Goal: Information Seeking & Learning: Learn about a topic

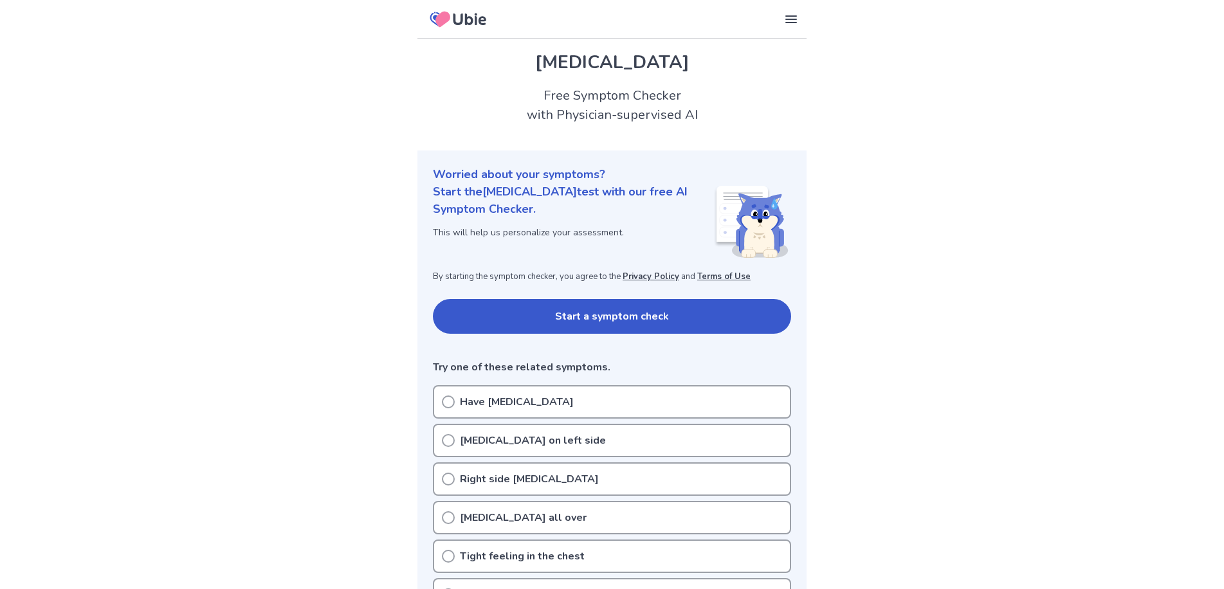
click at [444, 441] on icon at bounding box center [448, 440] width 13 height 13
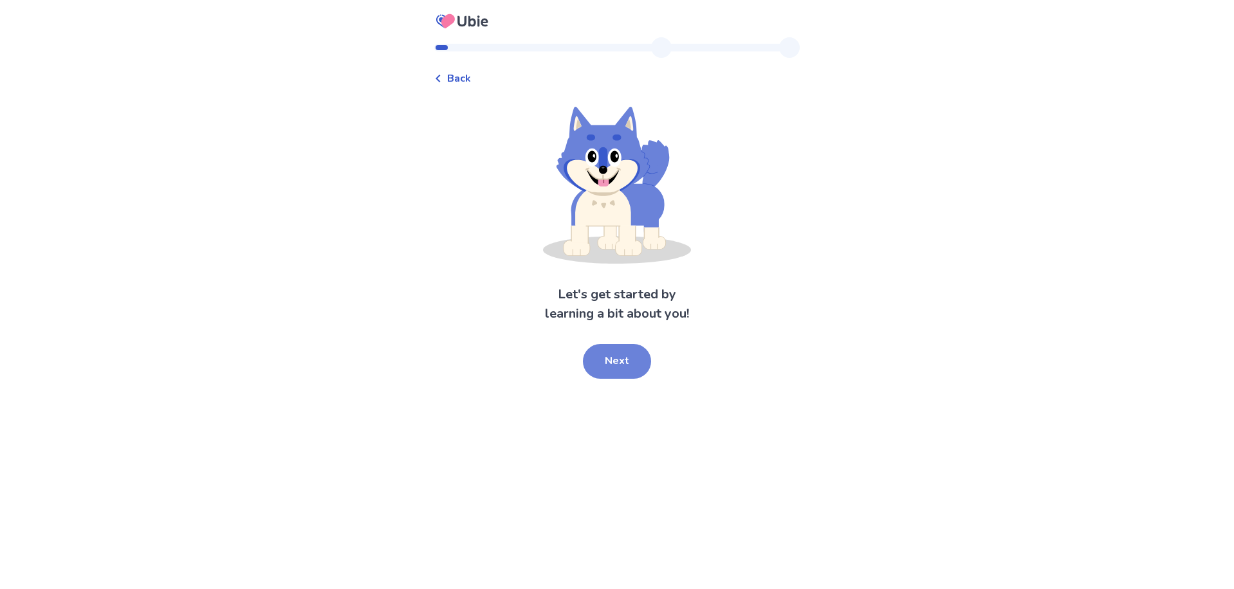
click at [610, 379] on button "Next" at bounding box center [617, 361] width 68 height 35
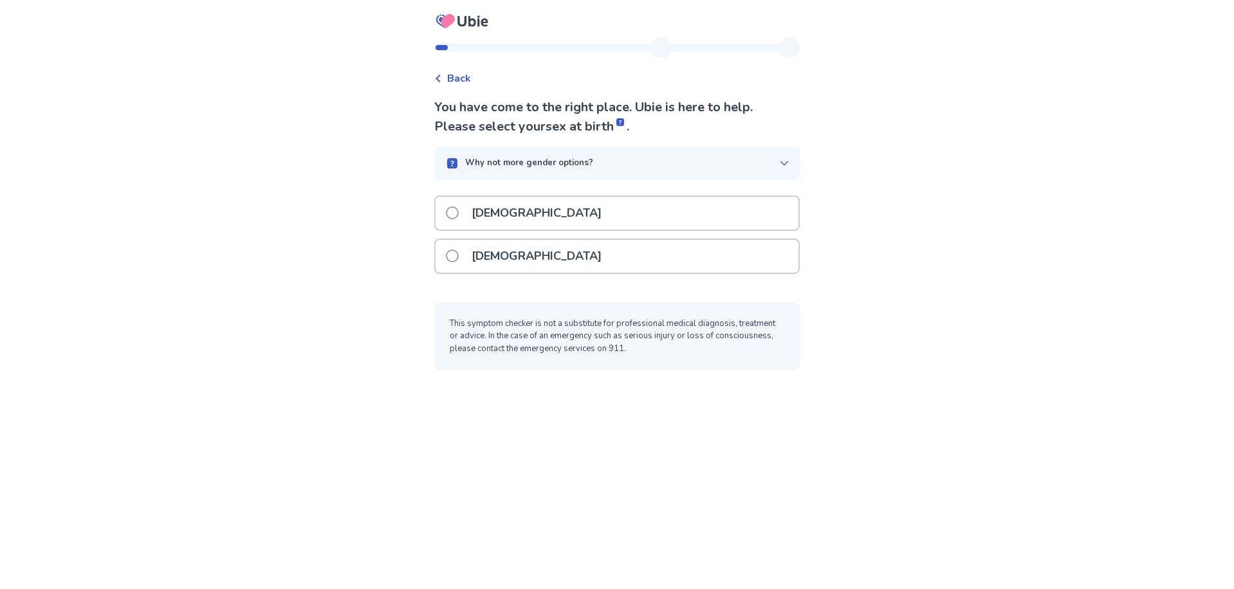
click at [446, 219] on span at bounding box center [452, 212] width 13 height 13
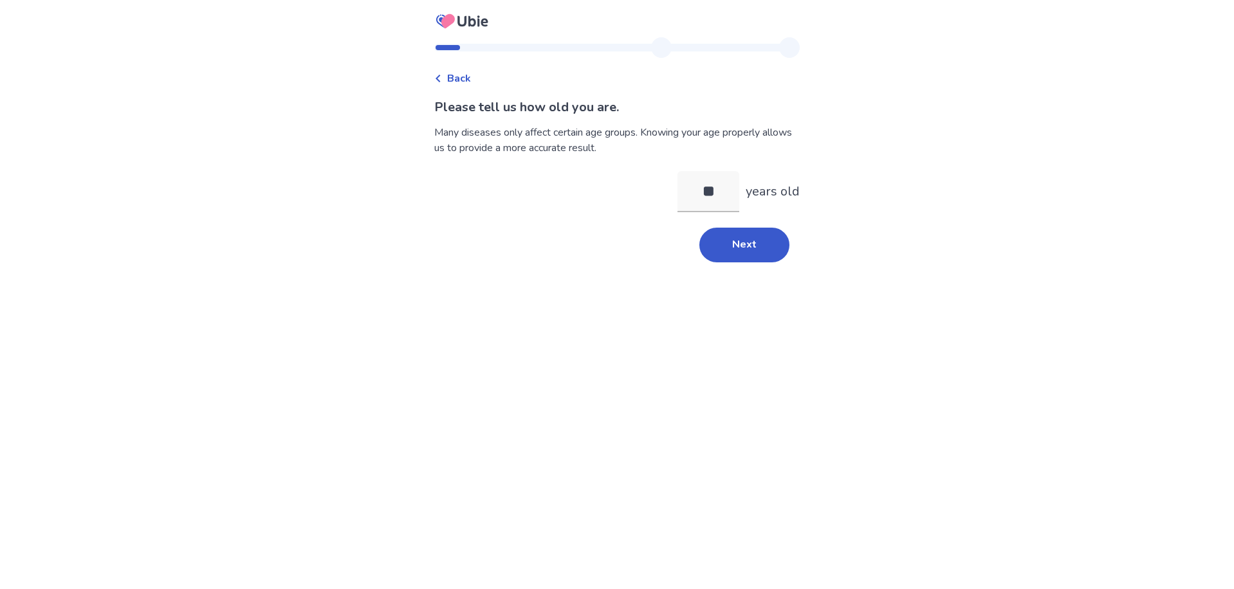
type input "**"
click at [762, 262] on button "Next" at bounding box center [744, 245] width 90 height 35
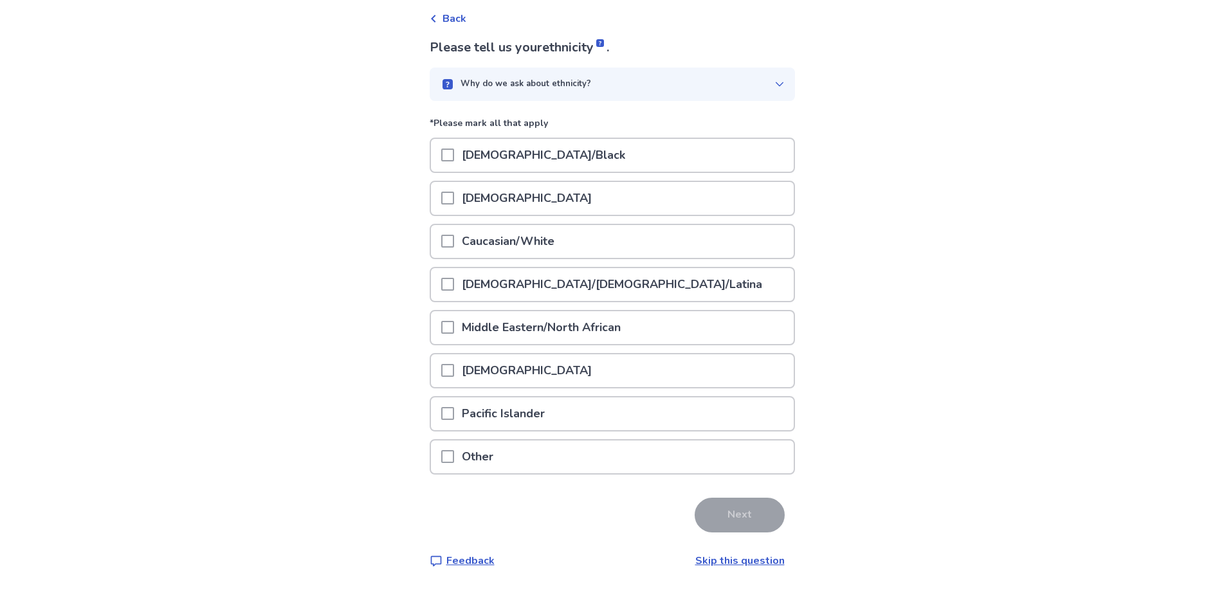
scroll to position [173, 0]
click at [441, 235] on span at bounding box center [447, 241] width 13 height 13
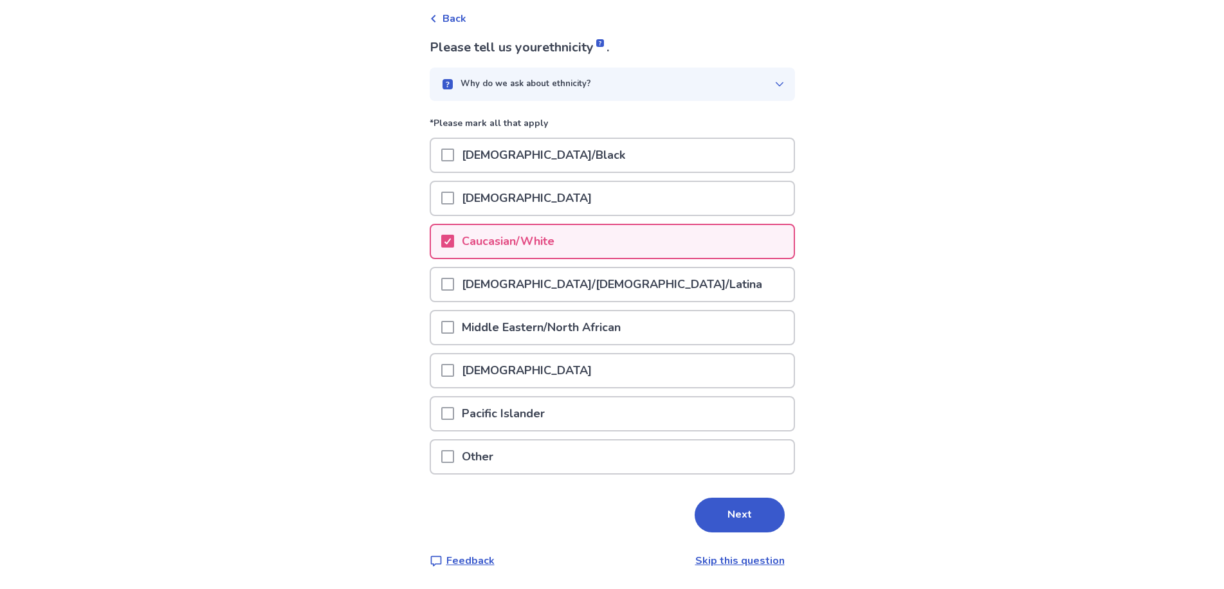
click at [747, 498] on button "Next" at bounding box center [740, 515] width 90 height 35
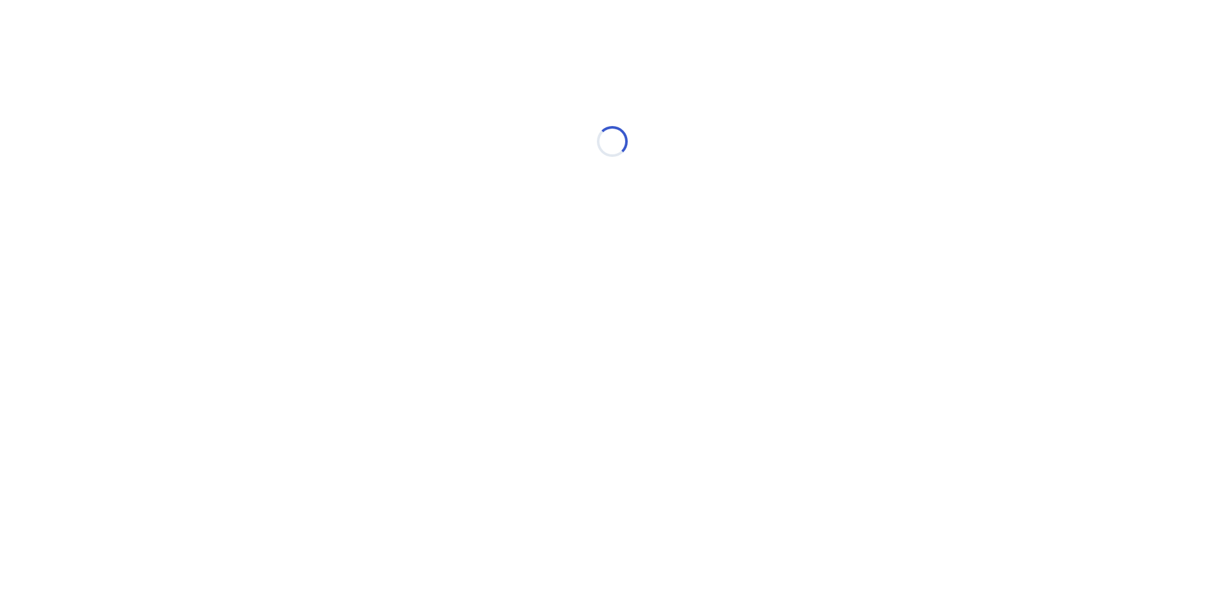
scroll to position [0, 0]
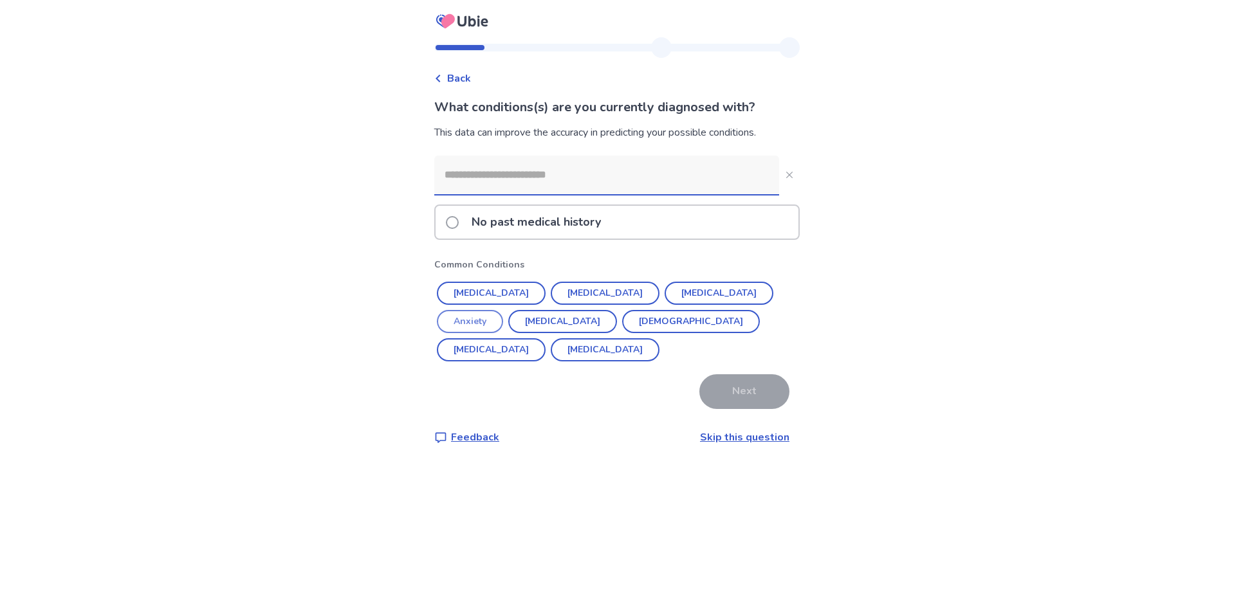
click at [503, 333] on button "Anxiety" at bounding box center [470, 321] width 66 height 23
click at [545, 342] on button "Erectile Dysfunction" at bounding box center [491, 349] width 109 height 23
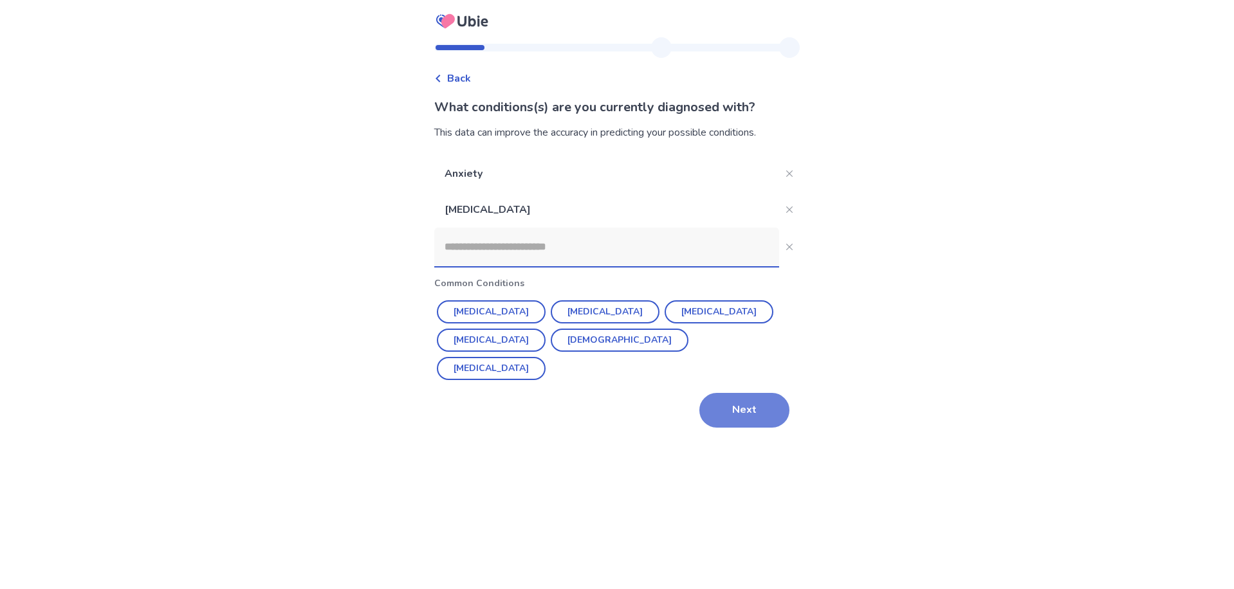
click at [745, 428] on button "Next" at bounding box center [744, 410] width 90 height 35
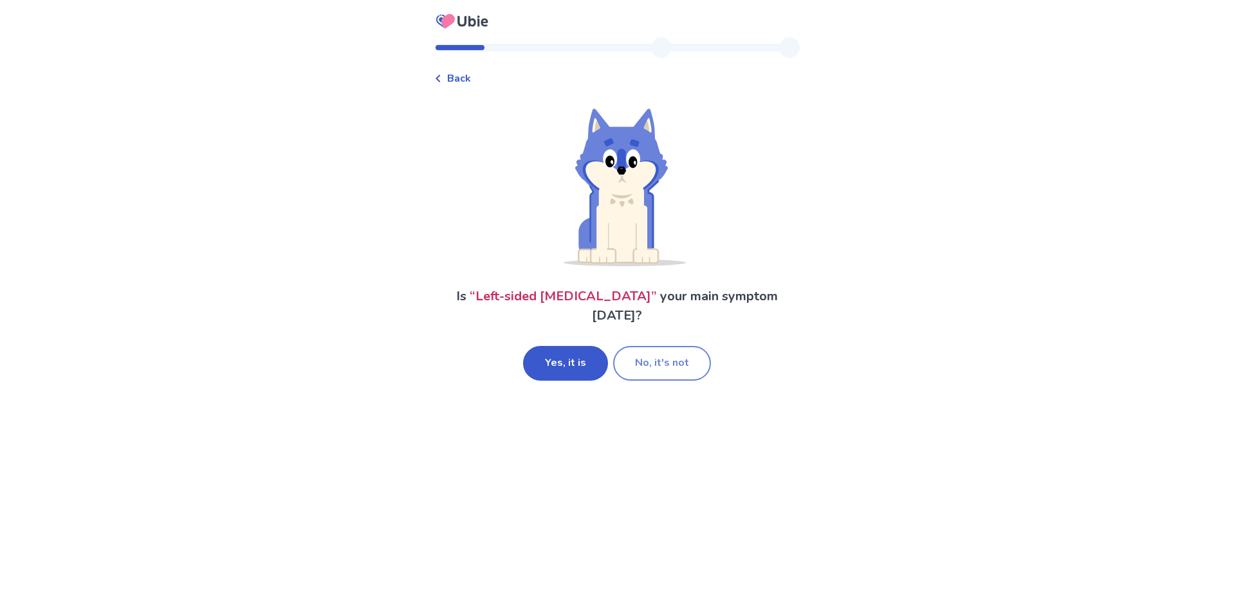
click at [671, 381] on button "No, it's not" at bounding box center [662, 363] width 98 height 35
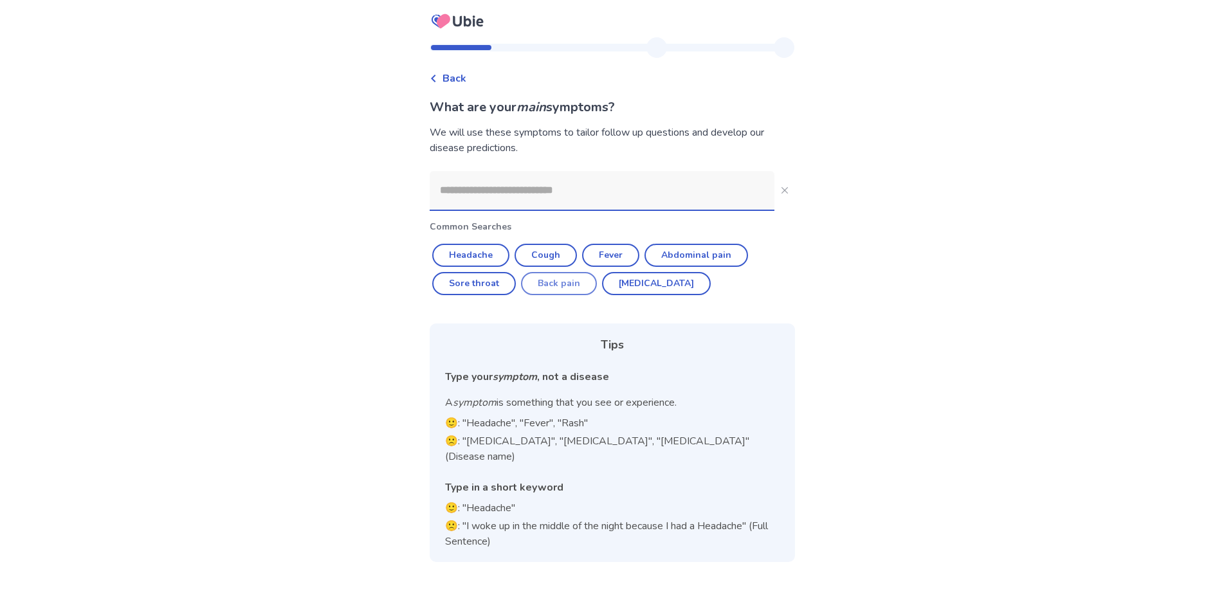
click at [555, 295] on button "Back pain" at bounding box center [559, 283] width 76 height 23
type input "*********"
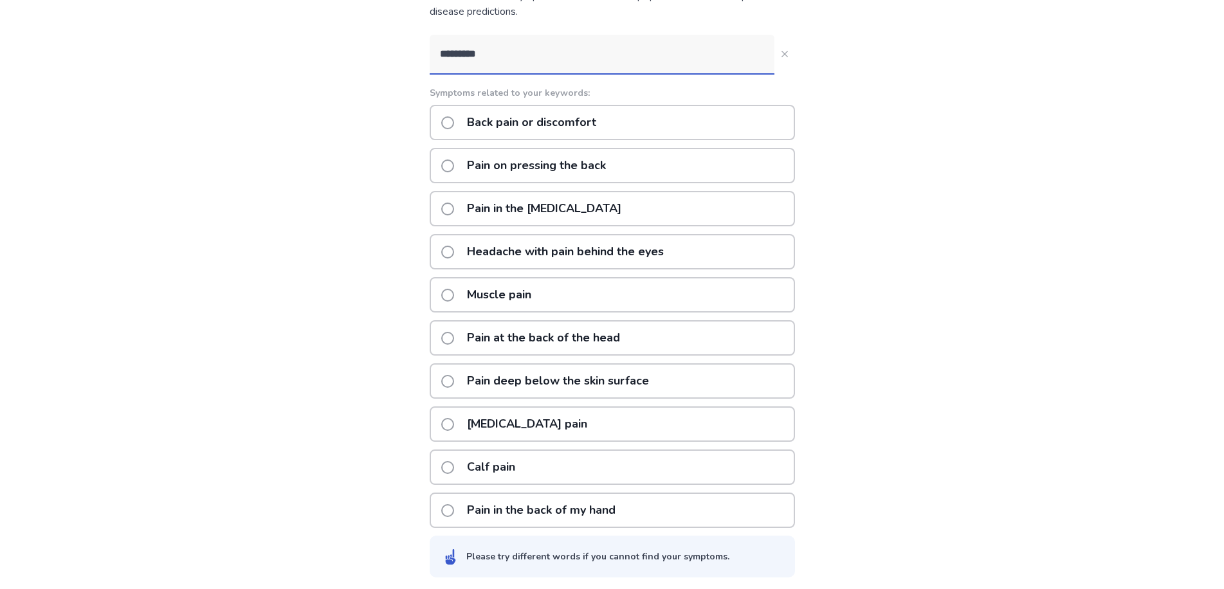
scroll to position [129, 0]
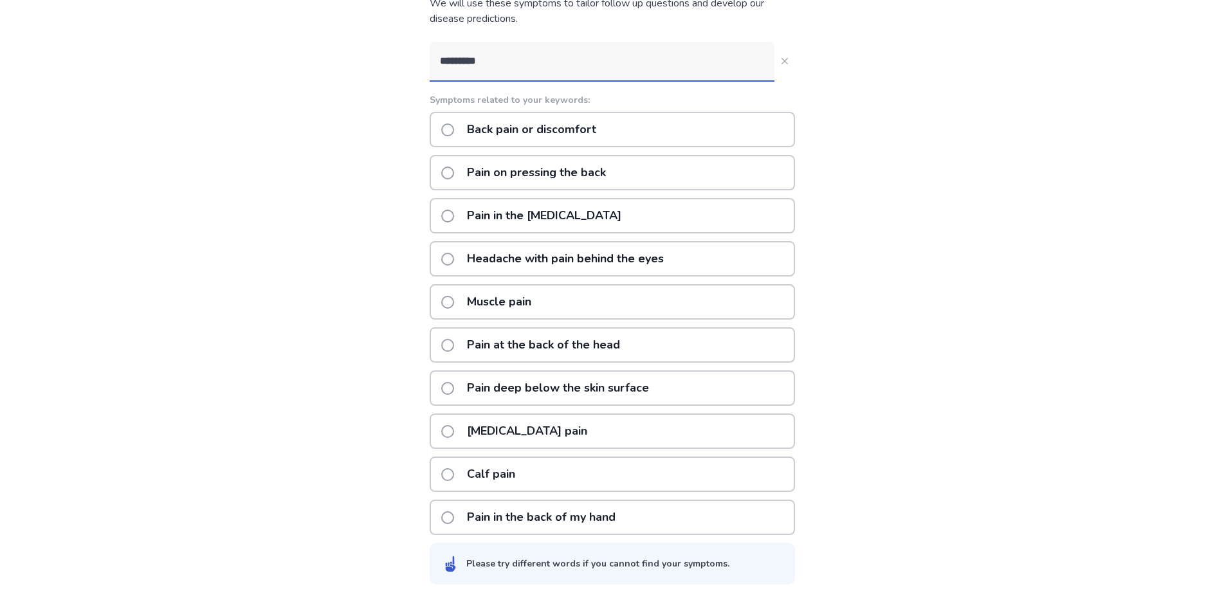
click at [441, 136] on span at bounding box center [447, 129] width 13 height 13
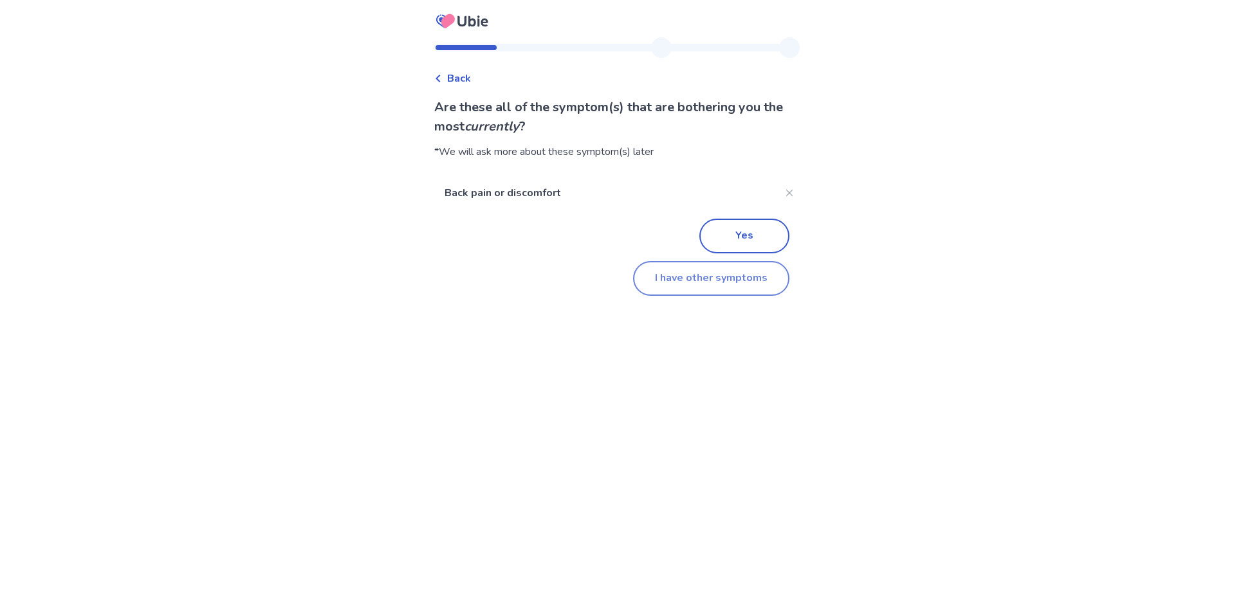
click at [714, 296] on button "I have other symptoms" at bounding box center [711, 278] width 156 height 35
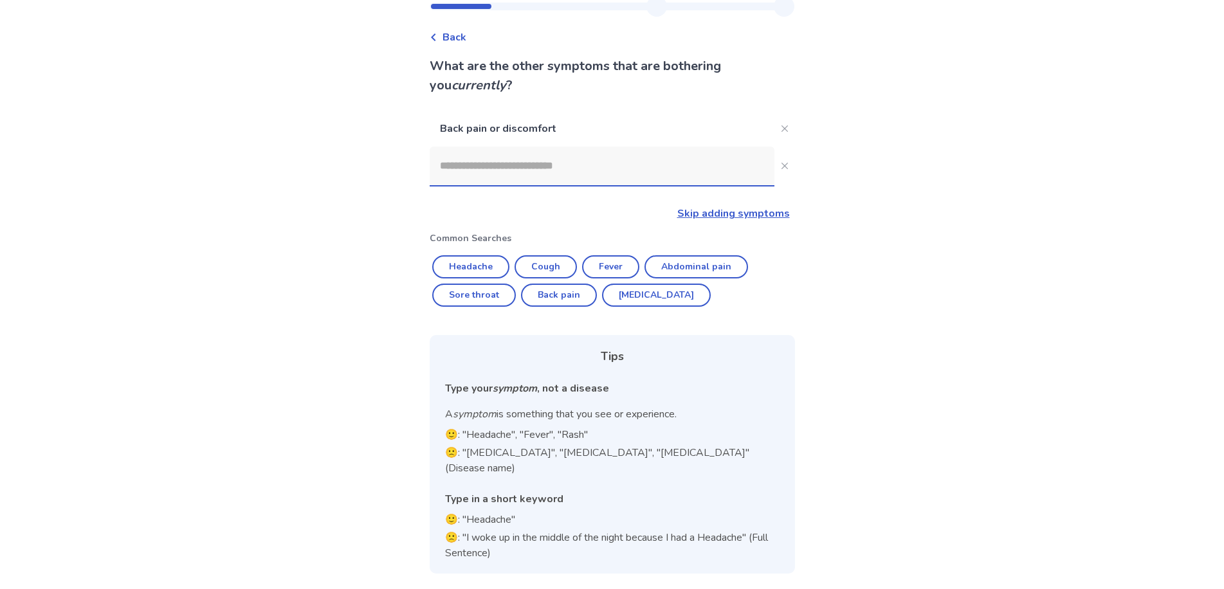
scroll to position [125, 0]
click at [433, 147] on input at bounding box center [602, 166] width 345 height 39
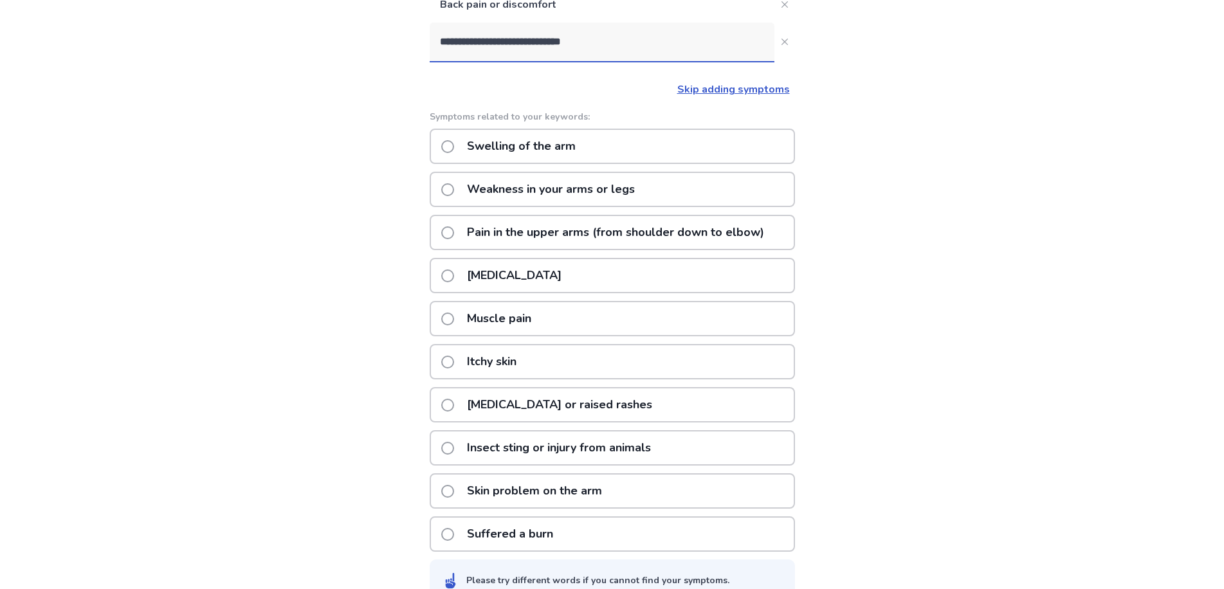
scroll to position [170, 0]
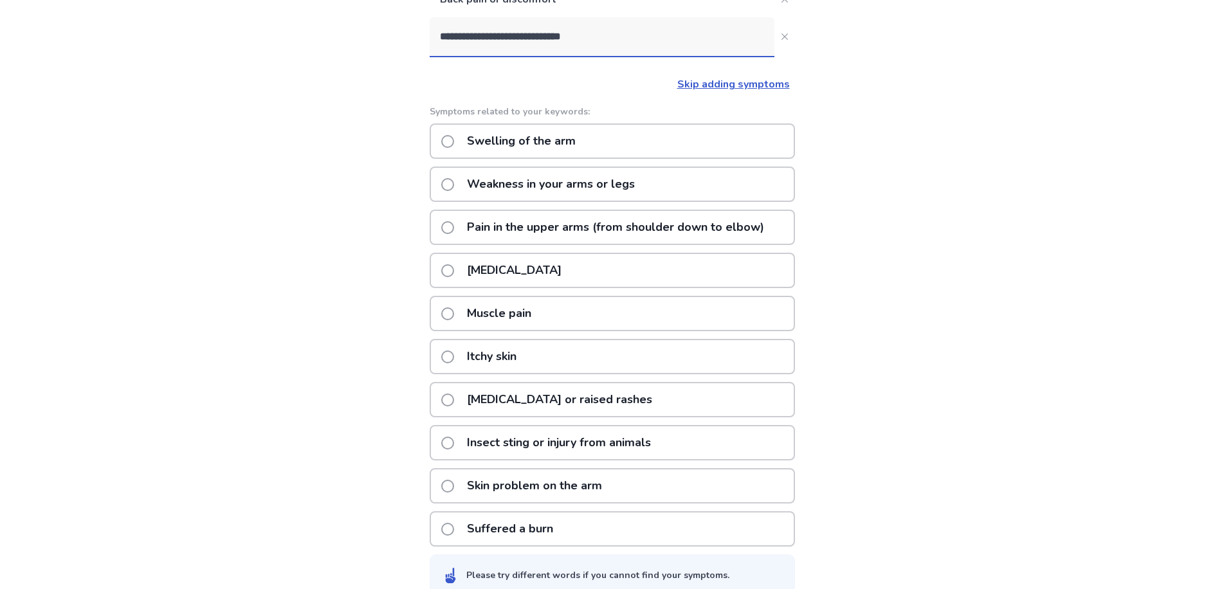
type input "**********"
click at [1222, 365] on div "**********" at bounding box center [612, 221] width 1224 height 782
click at [441, 277] on span at bounding box center [447, 270] width 13 height 13
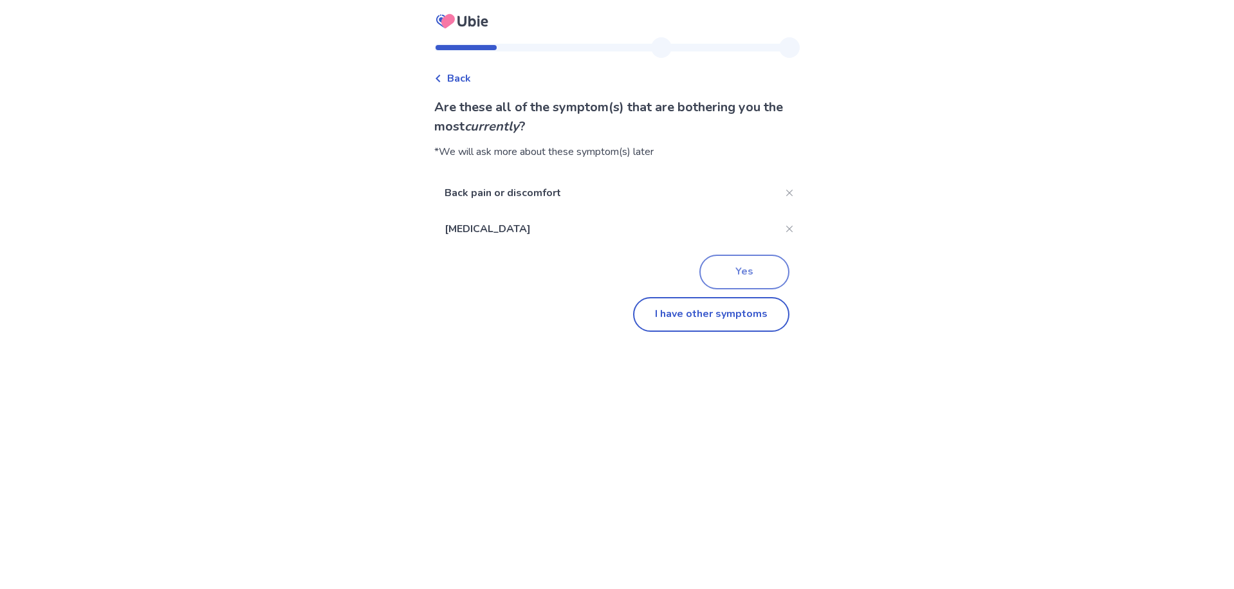
click at [789, 289] on button "Yes" at bounding box center [744, 272] width 90 height 35
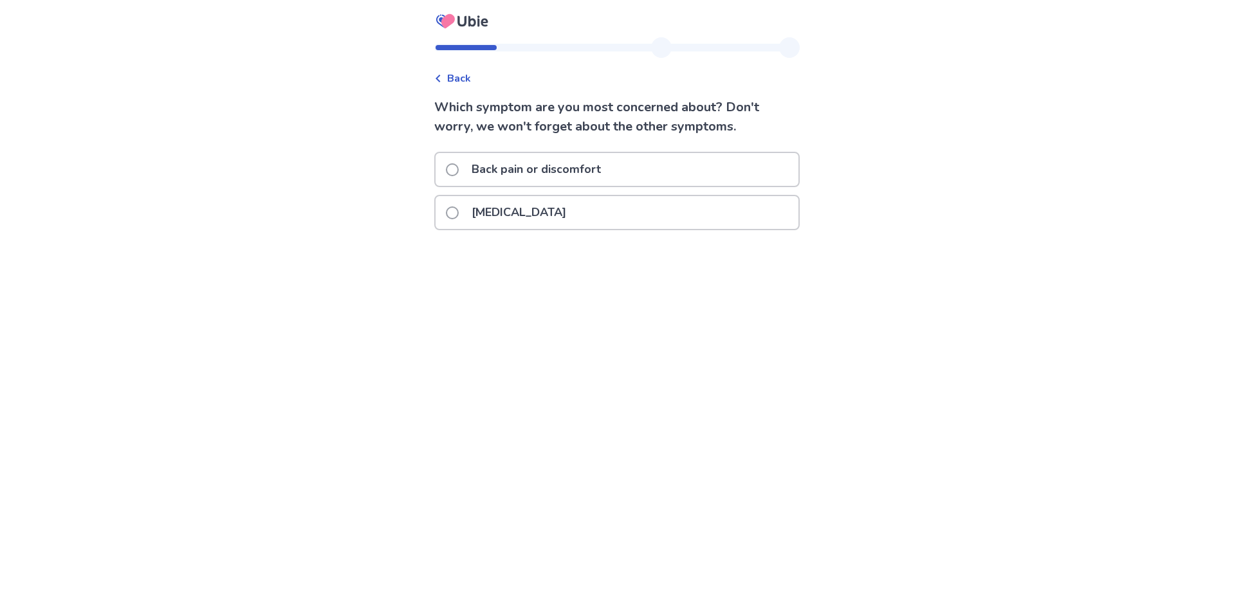
click at [446, 176] on span at bounding box center [452, 169] width 13 height 13
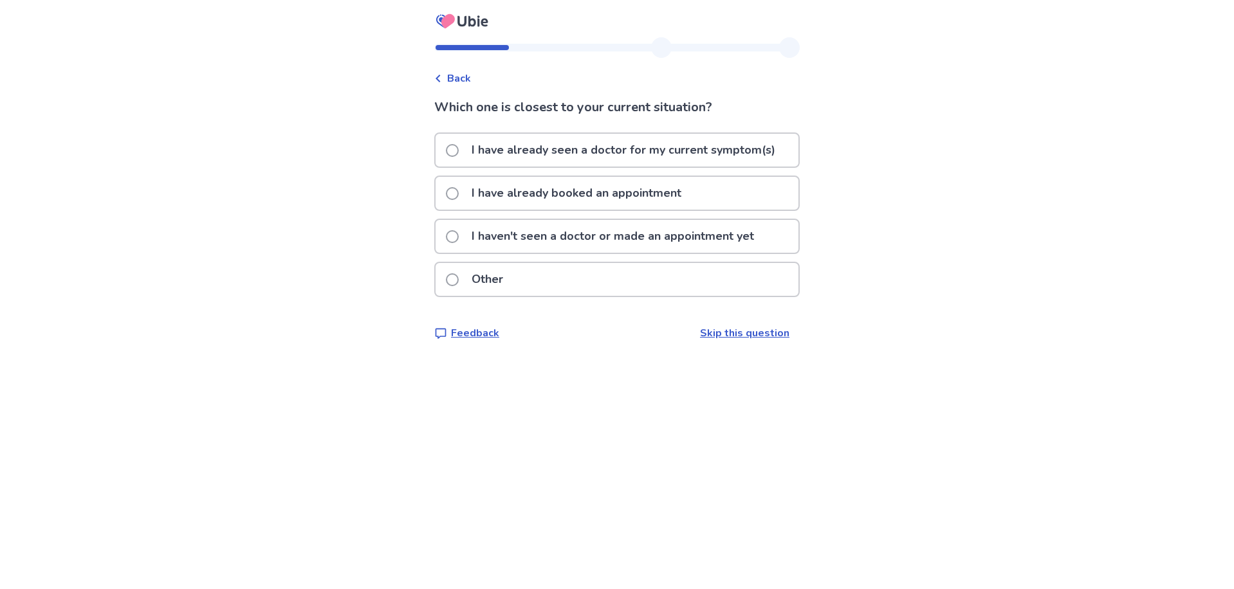
click at [446, 243] on span at bounding box center [452, 236] width 13 height 13
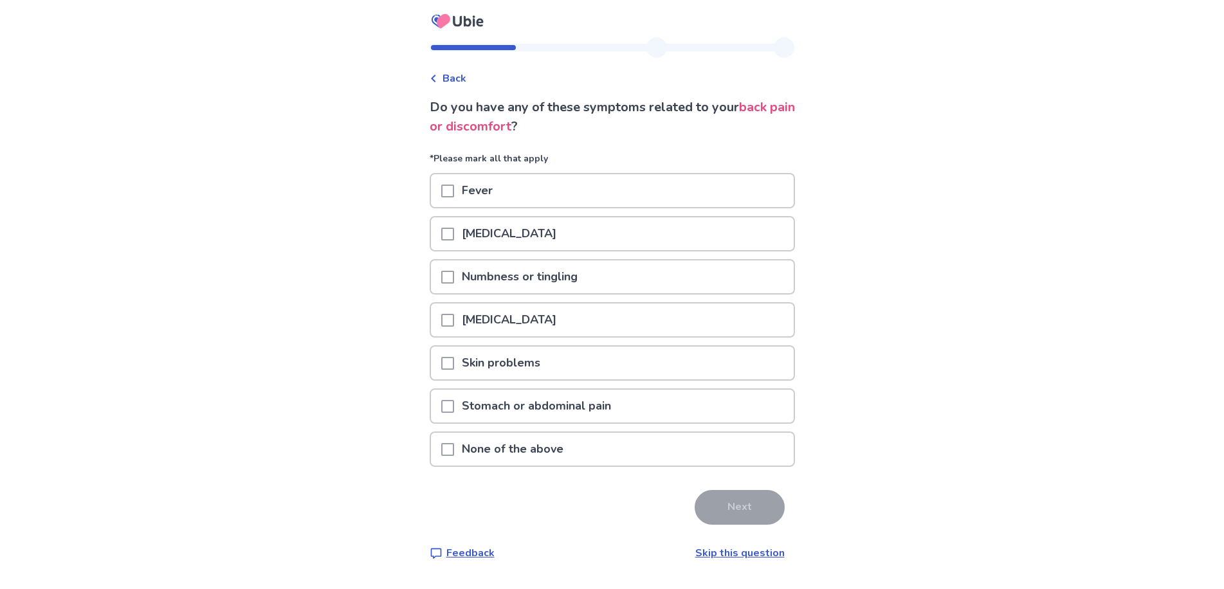
click at [441, 241] on span at bounding box center [447, 234] width 13 height 13
click at [441, 327] on span at bounding box center [447, 320] width 13 height 13
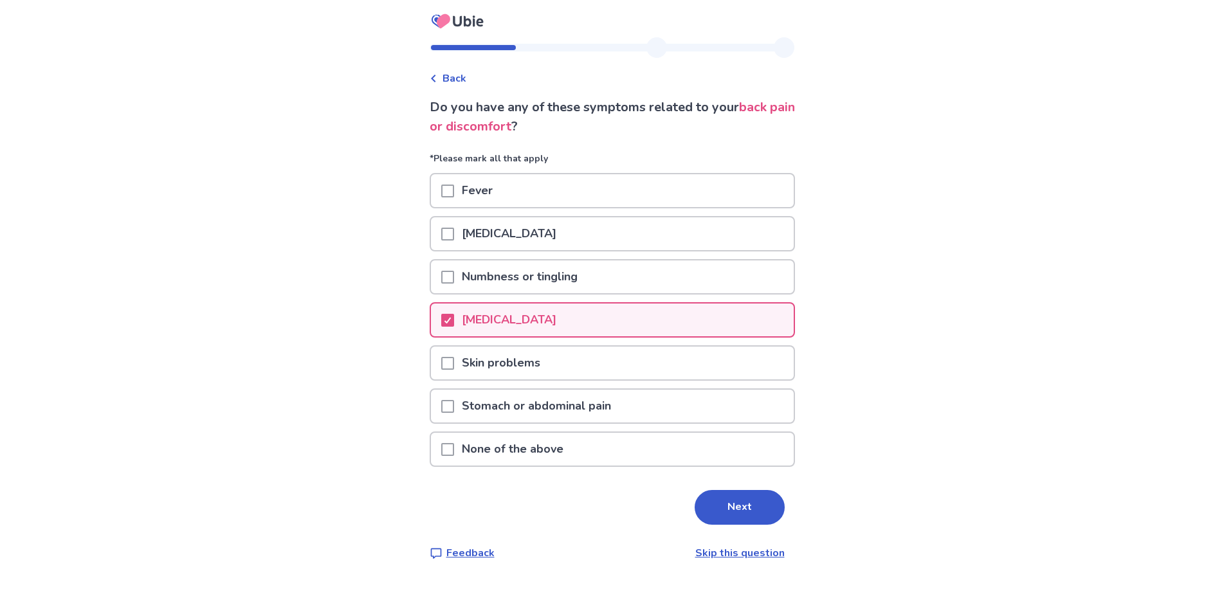
click at [441, 241] on span at bounding box center [447, 234] width 13 height 13
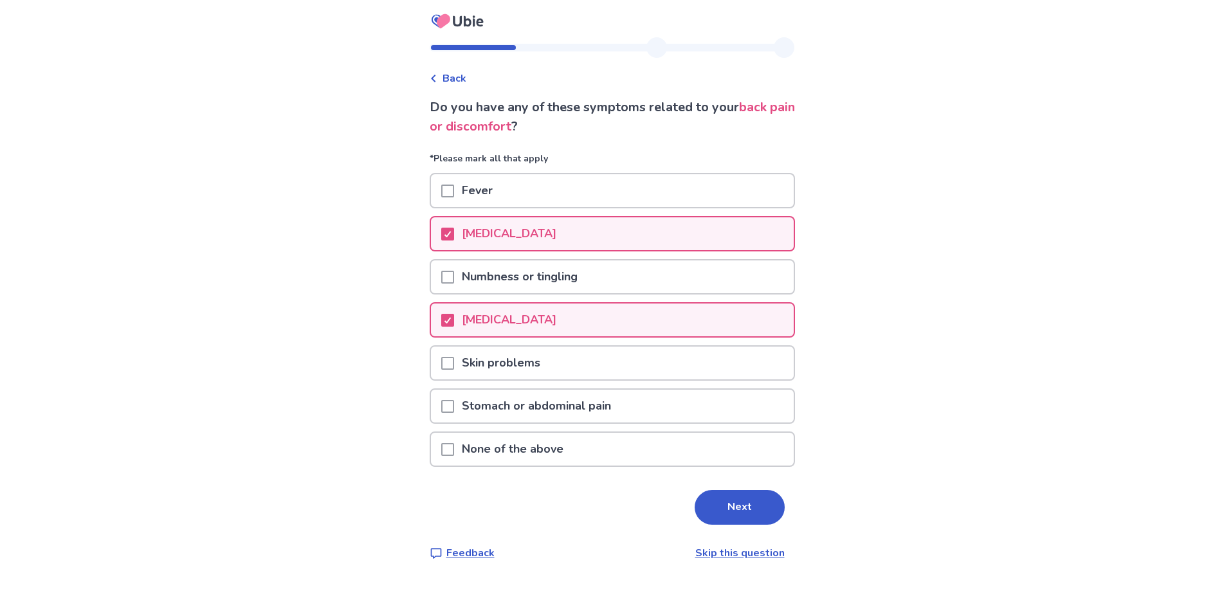
scroll to position [64, 0]
click at [761, 525] on button "Next" at bounding box center [740, 507] width 90 height 35
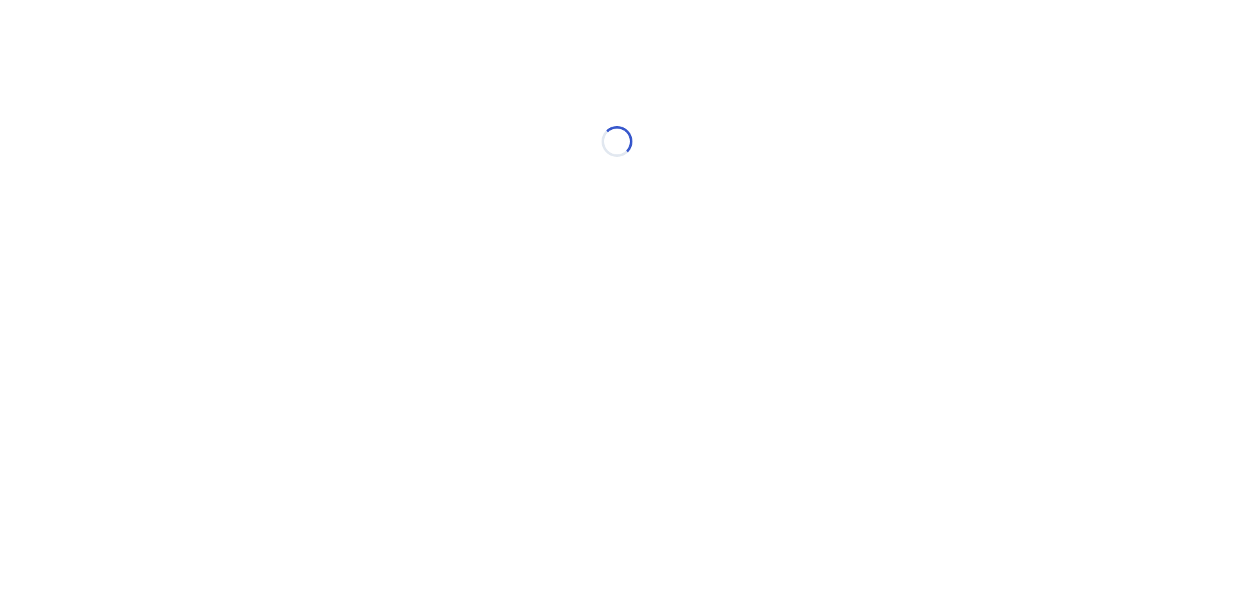
select select "*"
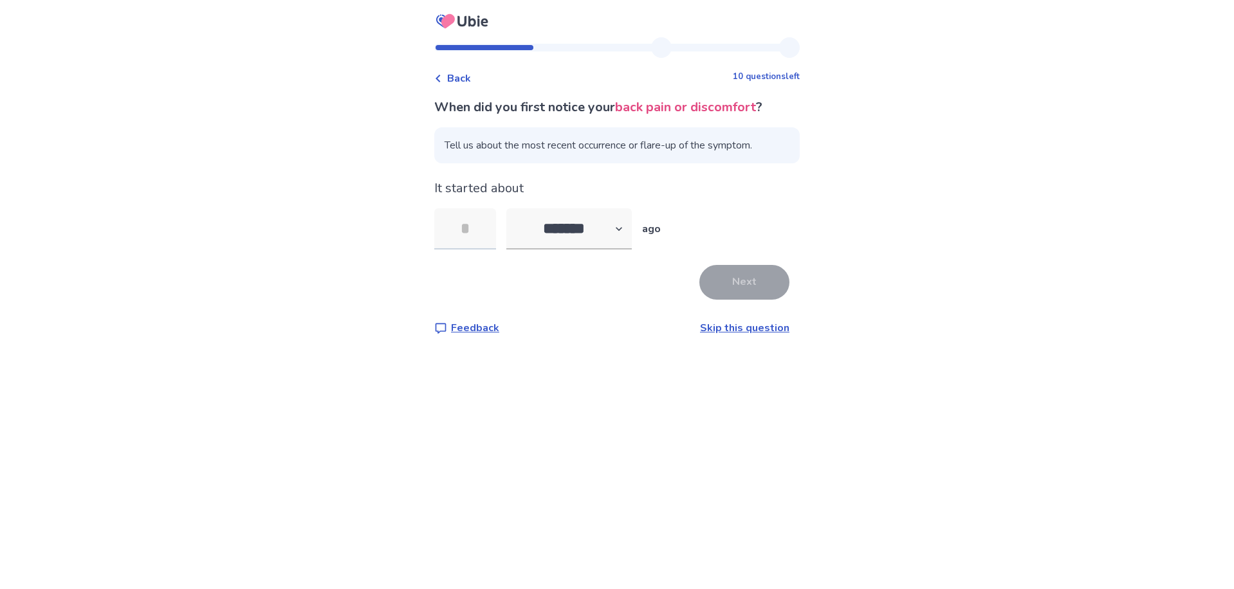
click at [434, 250] on input "tel" at bounding box center [465, 228] width 62 height 41
type input "*"
click at [783, 300] on button "Next" at bounding box center [744, 282] width 90 height 35
click at [783, 330] on html "Back 10 questions left When did you first notice your back pain or discomfort ?…" at bounding box center [617, 294] width 1234 height 589
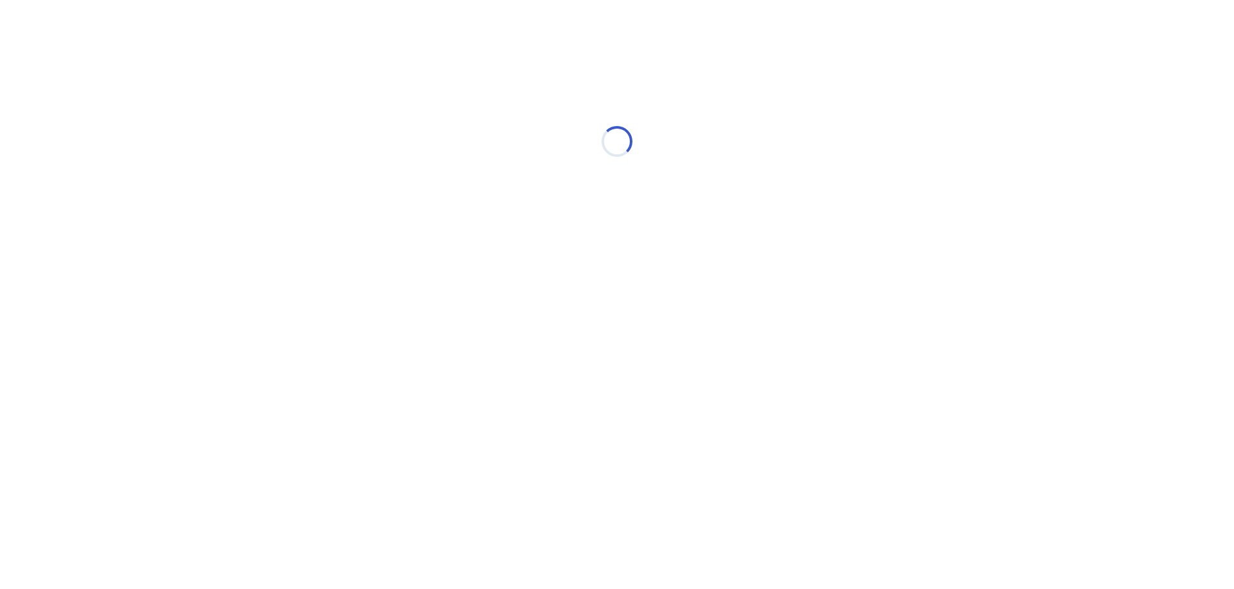
select select "*"
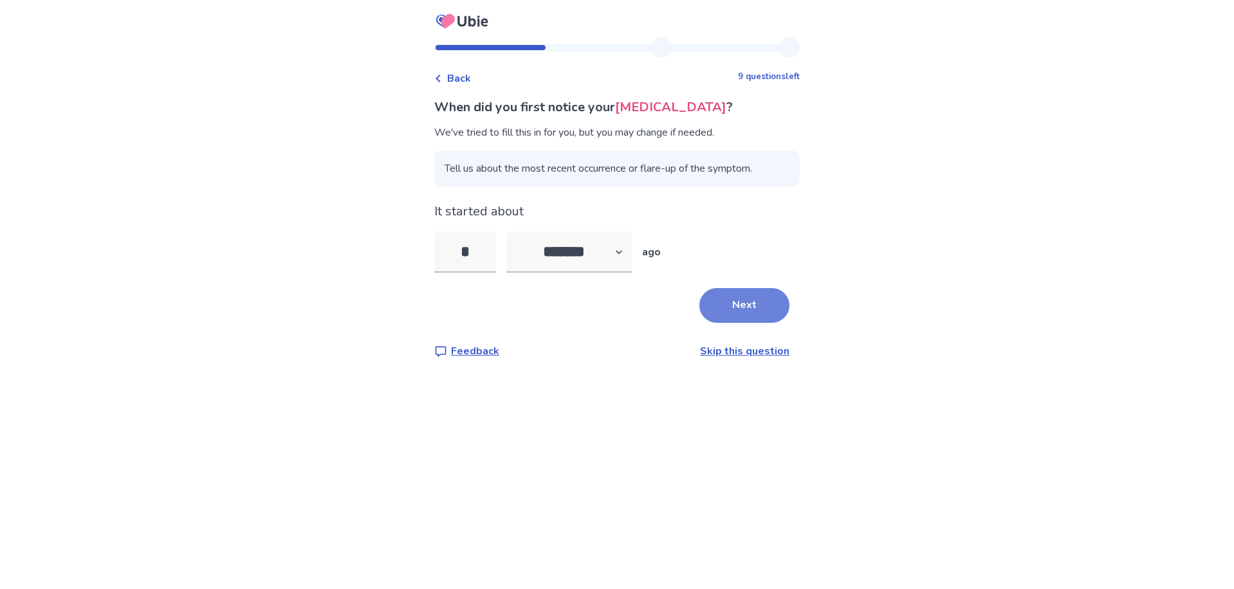
click at [770, 323] on button "Next" at bounding box center [744, 305] width 90 height 35
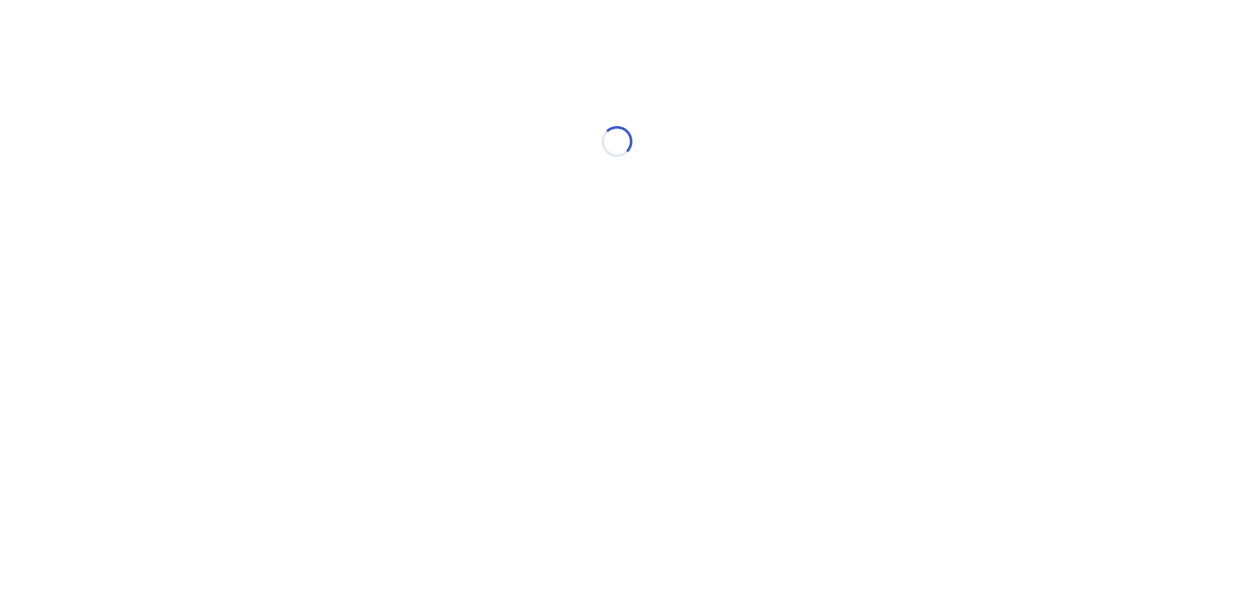
select select "*"
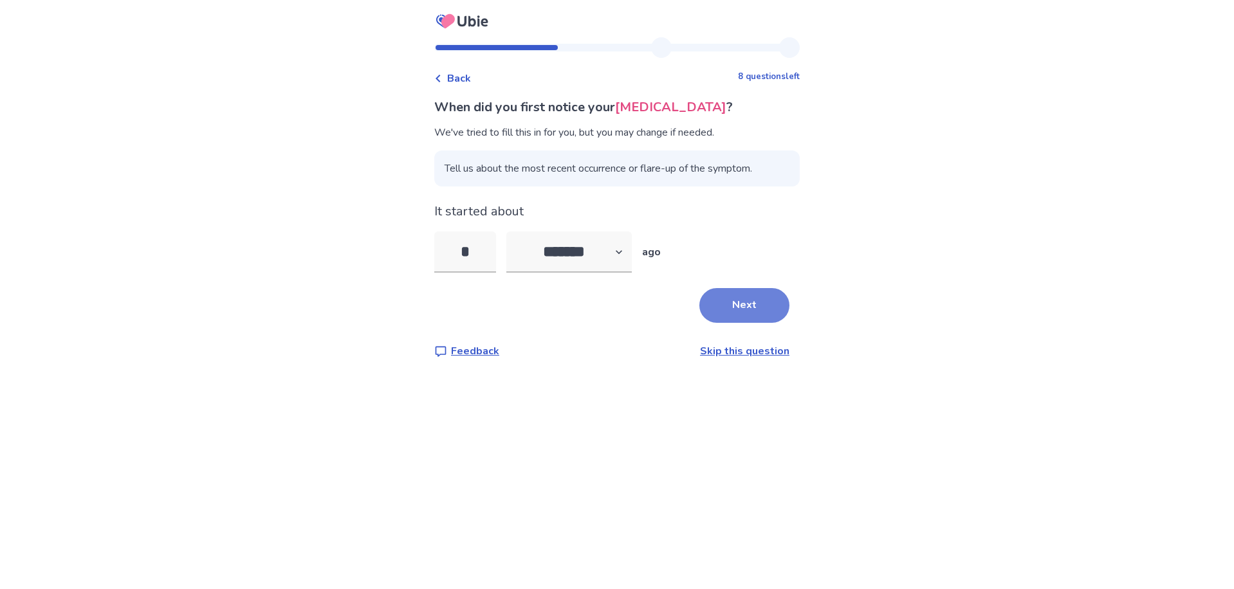
click at [778, 323] on button "Next" at bounding box center [744, 305] width 90 height 35
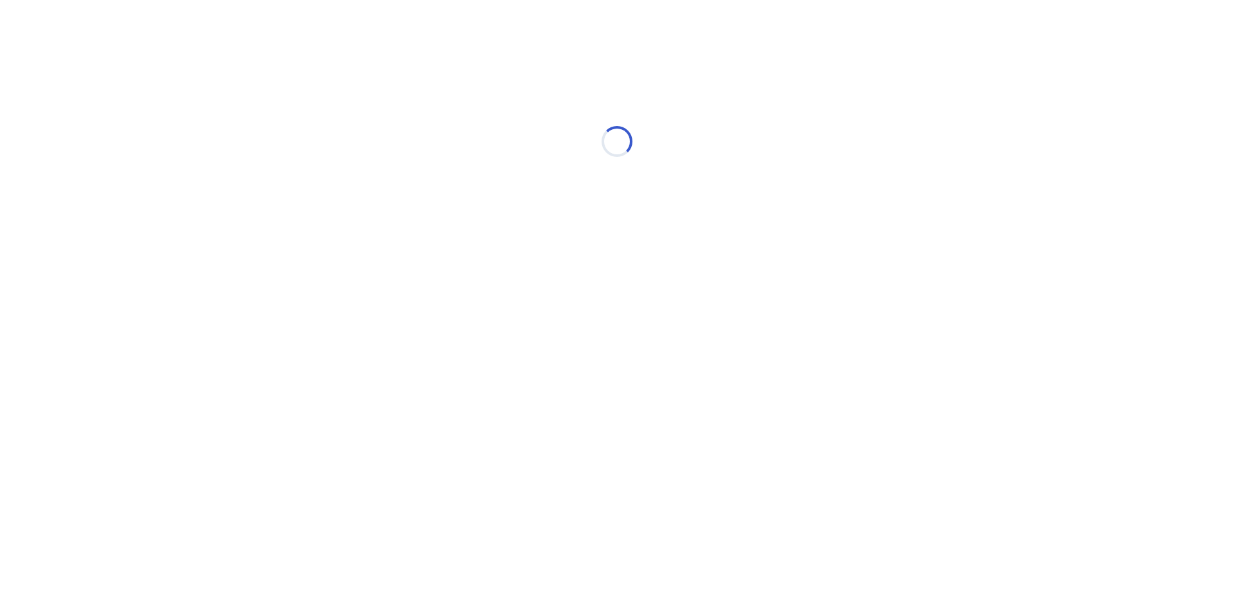
click at [778, 270] on html "Loading... Ubie Symptom Checker" at bounding box center [617, 135] width 1234 height 270
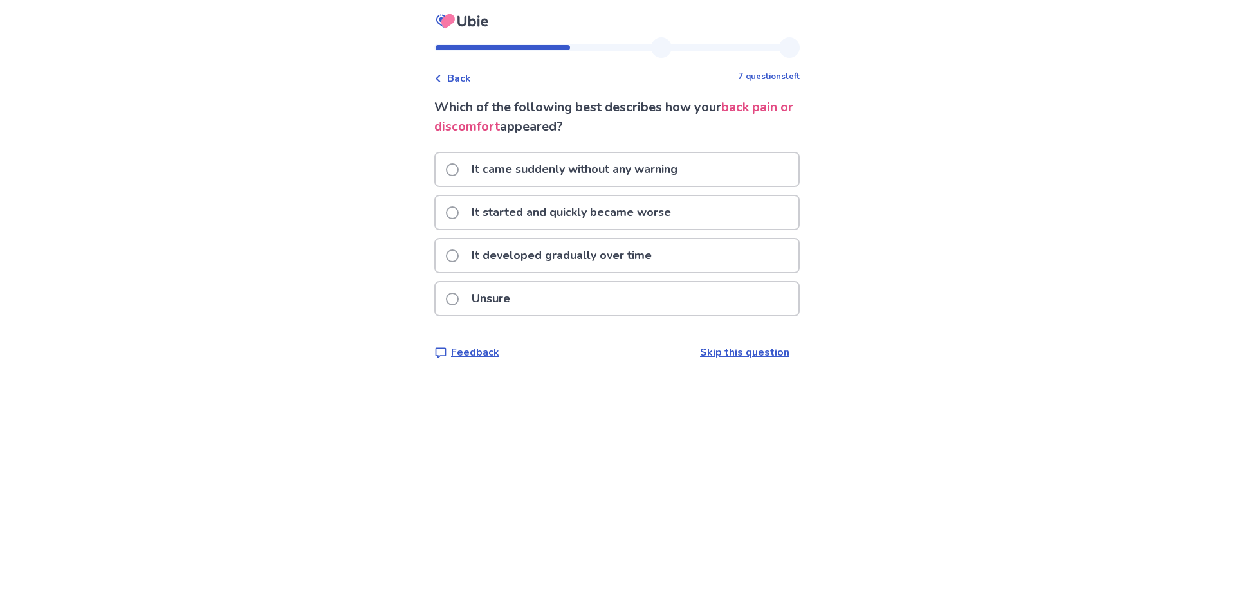
click at [446, 176] on span at bounding box center [452, 169] width 13 height 13
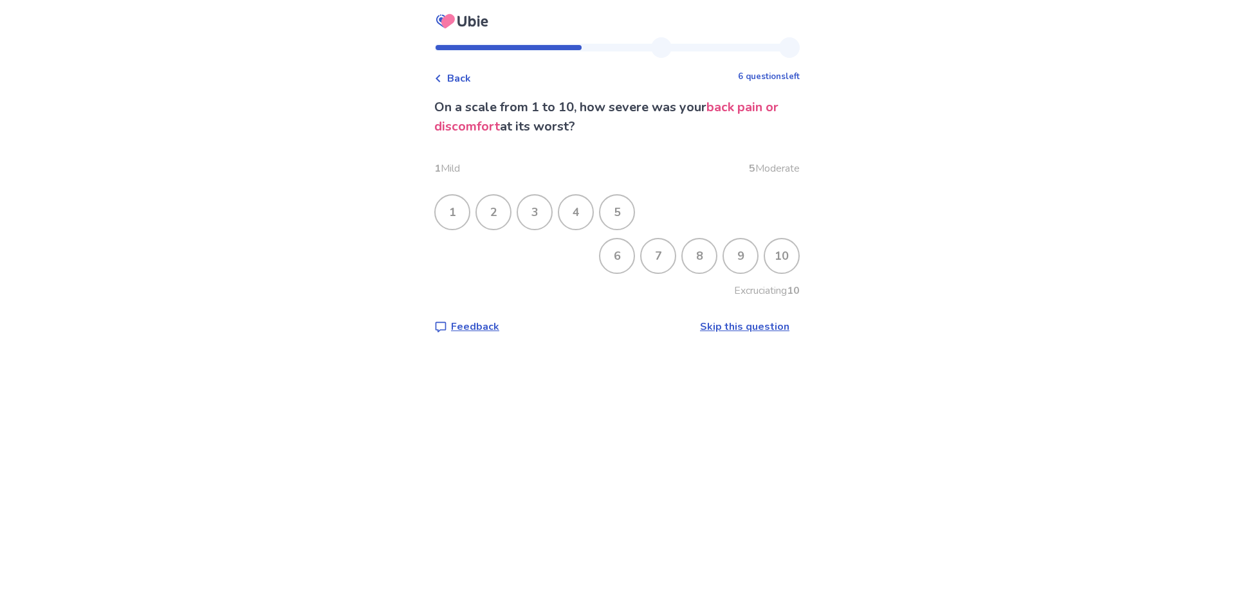
click at [757, 273] on div "9" at bounding box center [740, 255] width 33 height 33
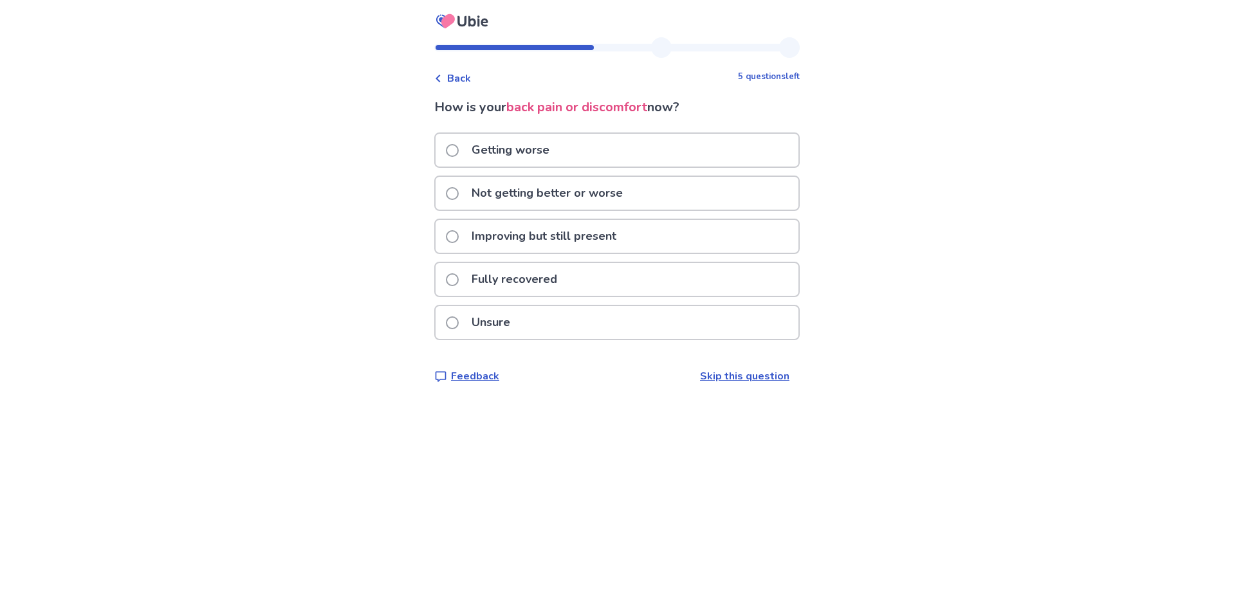
click at [446, 157] on span at bounding box center [452, 150] width 13 height 13
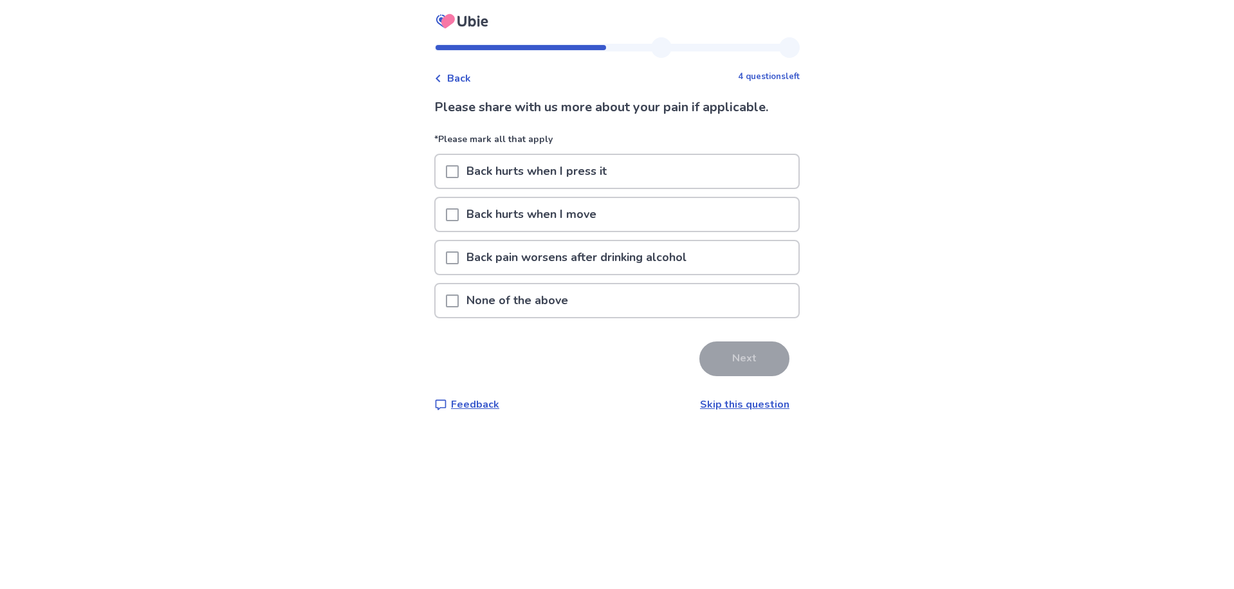
click at [446, 221] on span at bounding box center [452, 214] width 13 height 13
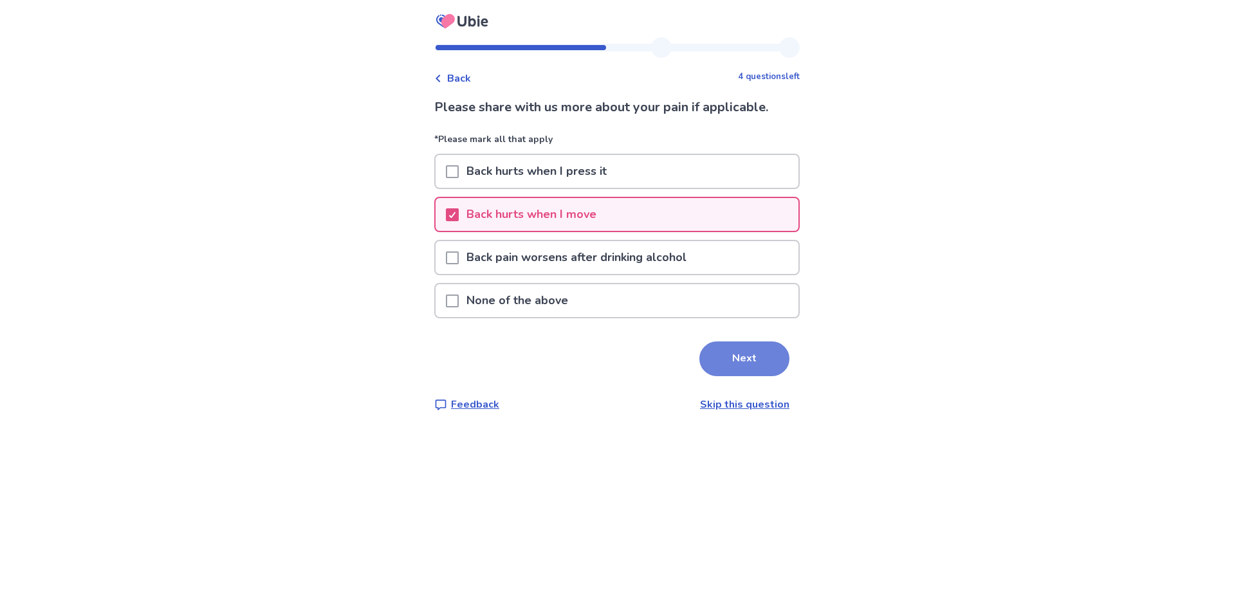
click at [777, 376] on button "Next" at bounding box center [744, 359] width 90 height 35
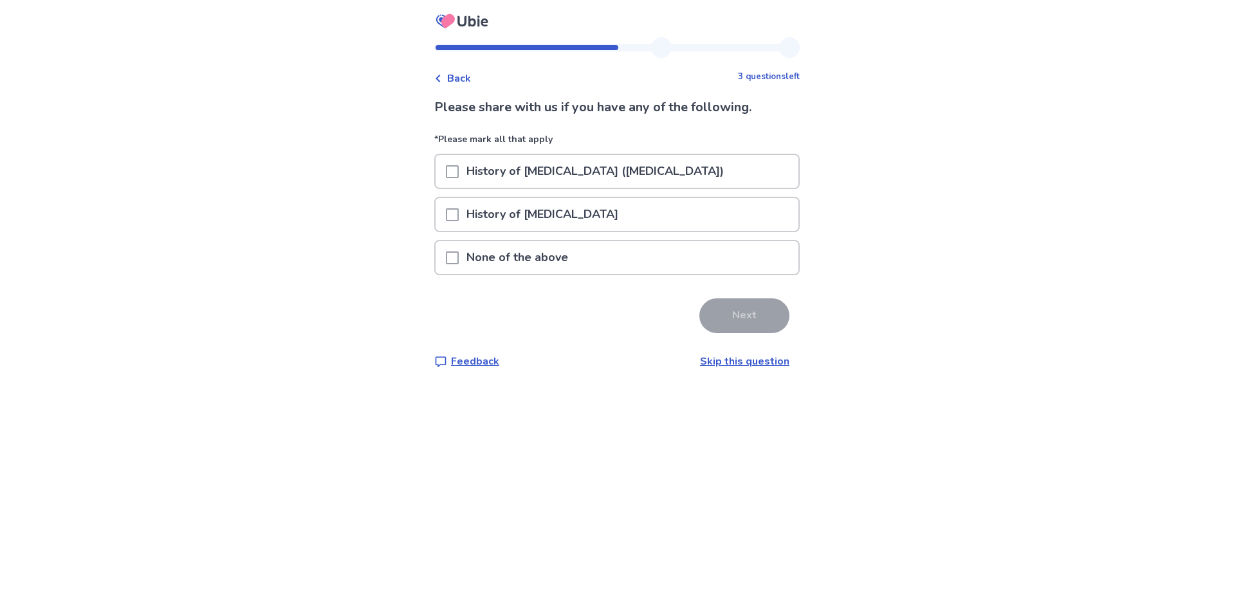
click at [446, 221] on span at bounding box center [452, 214] width 13 height 13
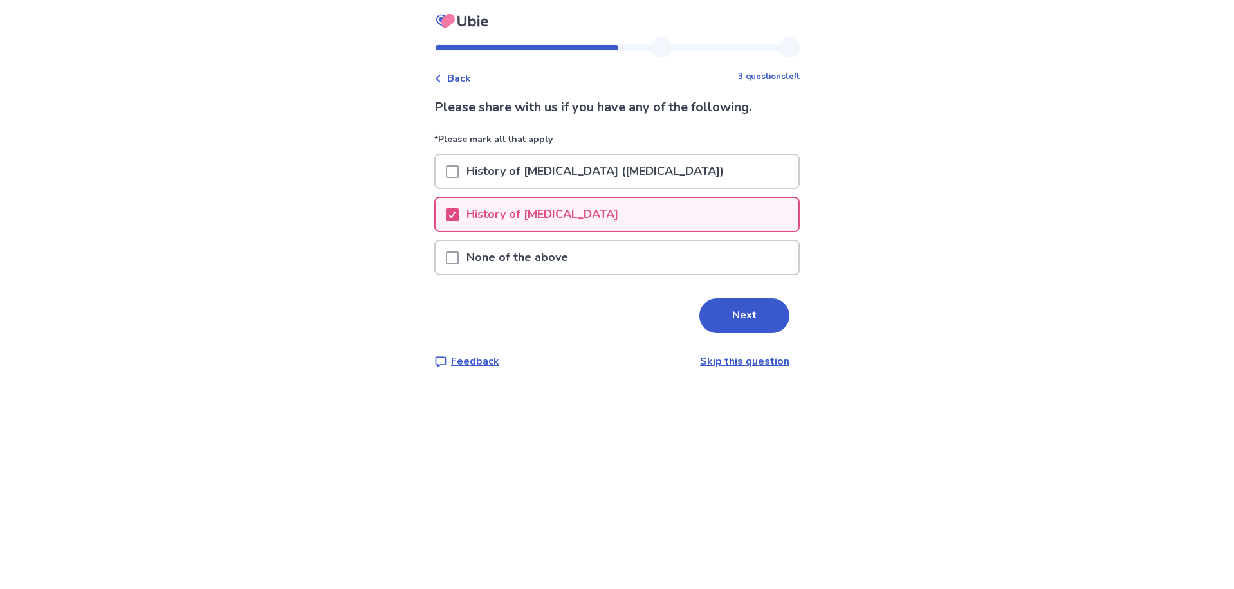
click at [777, 333] on button "Next" at bounding box center [744, 315] width 90 height 35
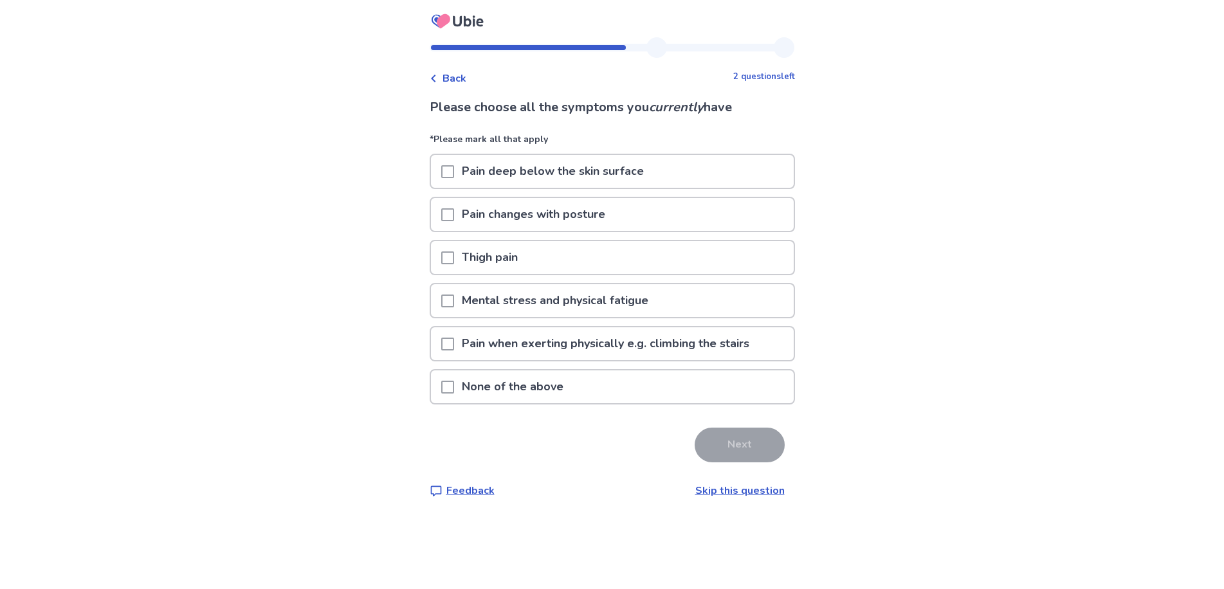
click at [441, 178] on span at bounding box center [447, 171] width 13 height 13
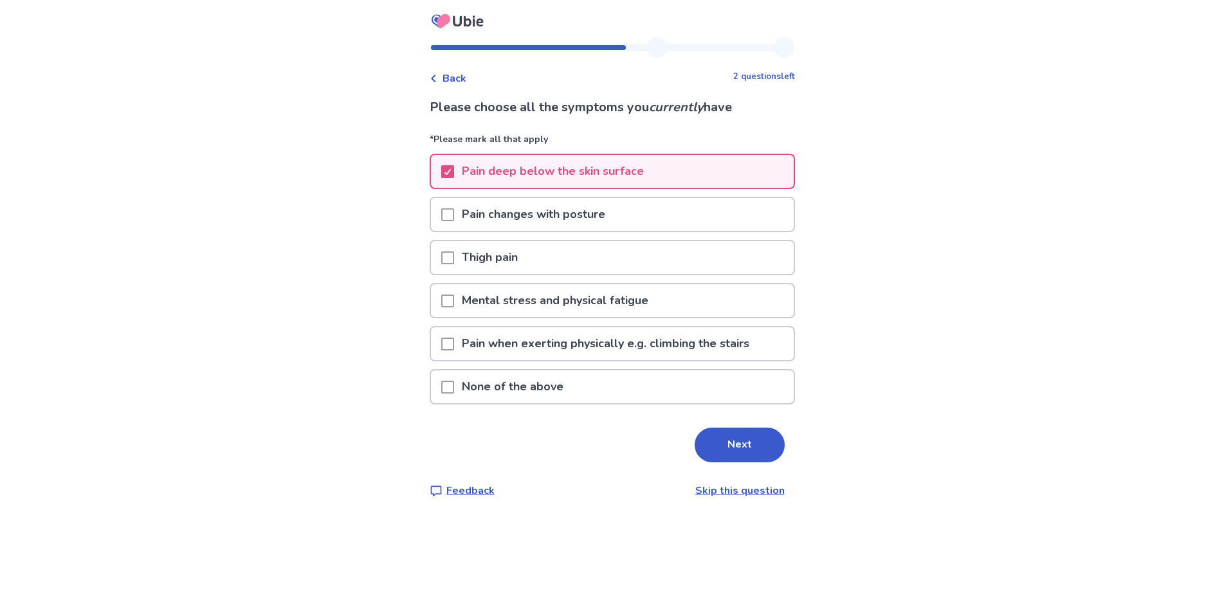
click at [441, 221] on span at bounding box center [447, 214] width 13 height 13
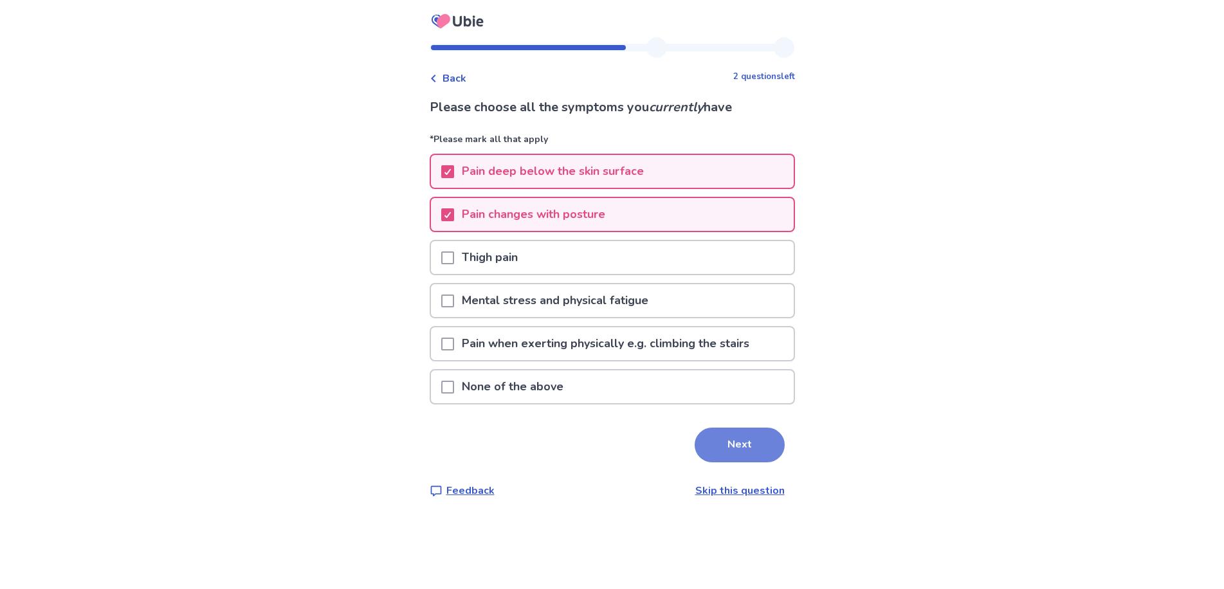
click at [785, 462] on button "Next" at bounding box center [740, 445] width 90 height 35
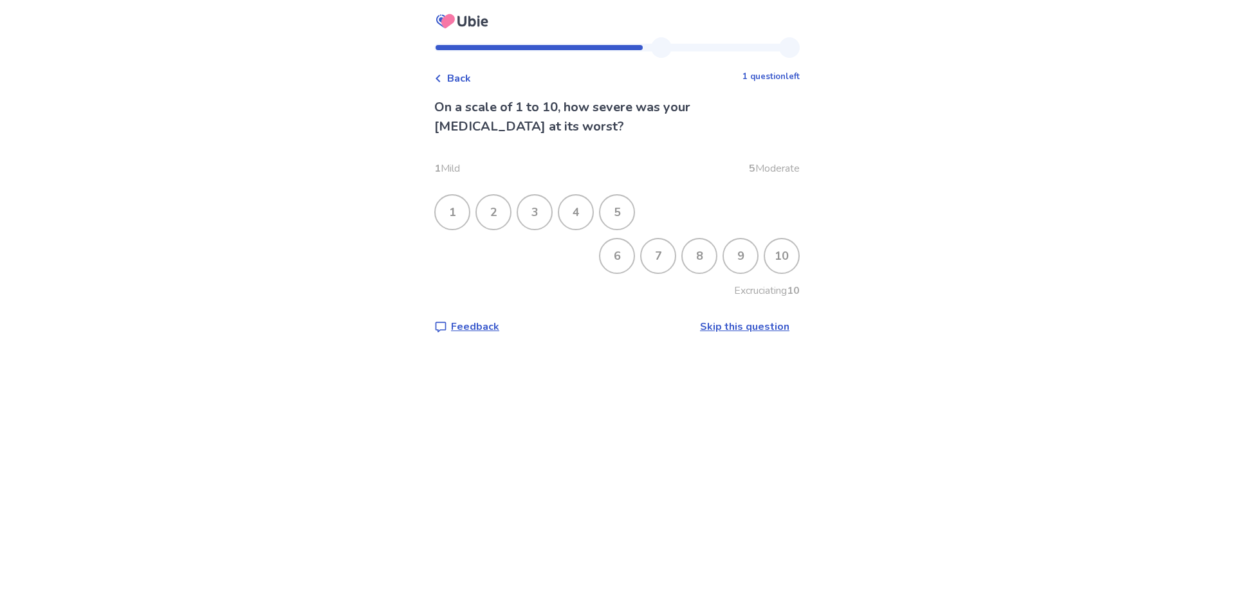
click at [798, 273] on div "10" at bounding box center [781, 255] width 33 height 33
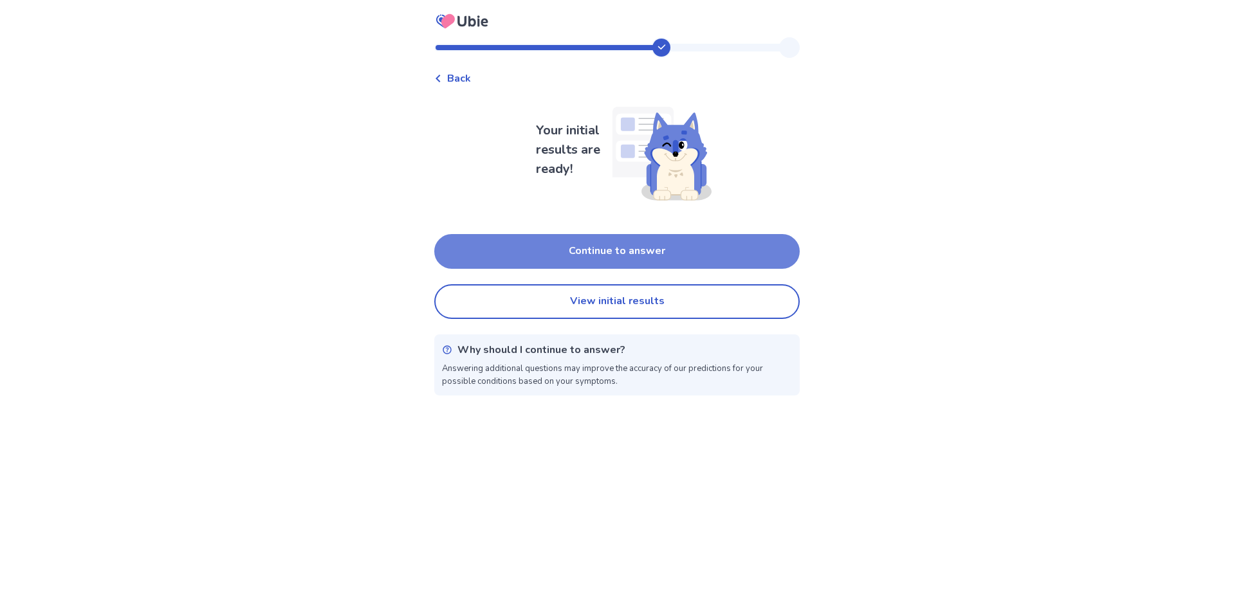
click at [636, 269] on button "Continue to answer" at bounding box center [616, 251] width 365 height 35
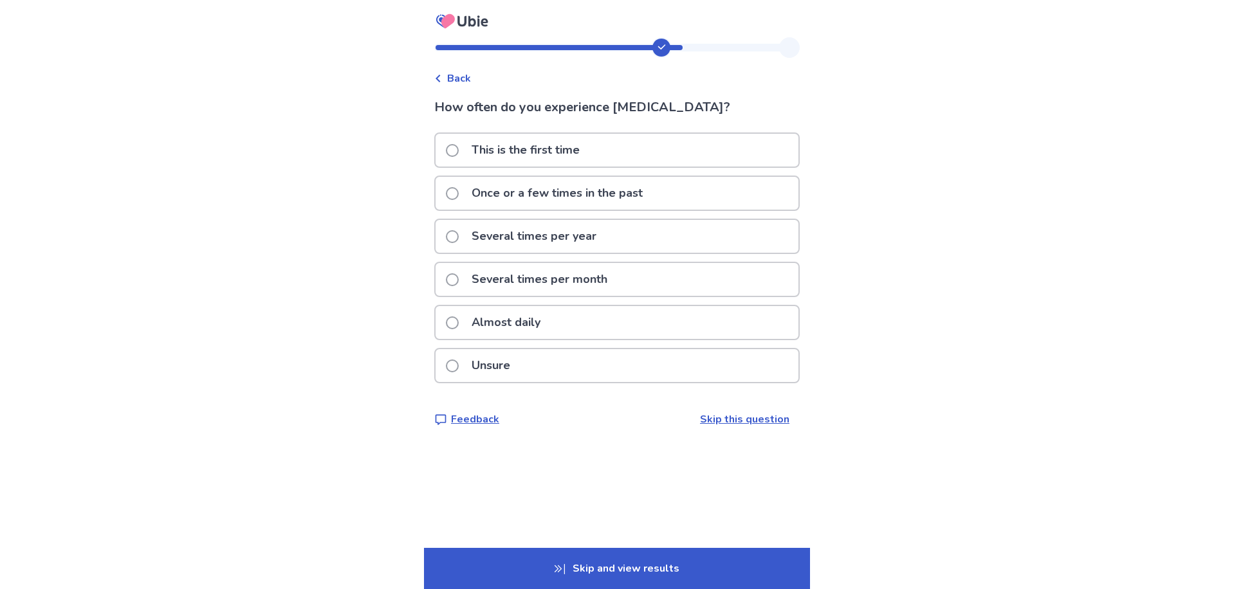
click at [446, 329] on span at bounding box center [452, 322] width 13 height 13
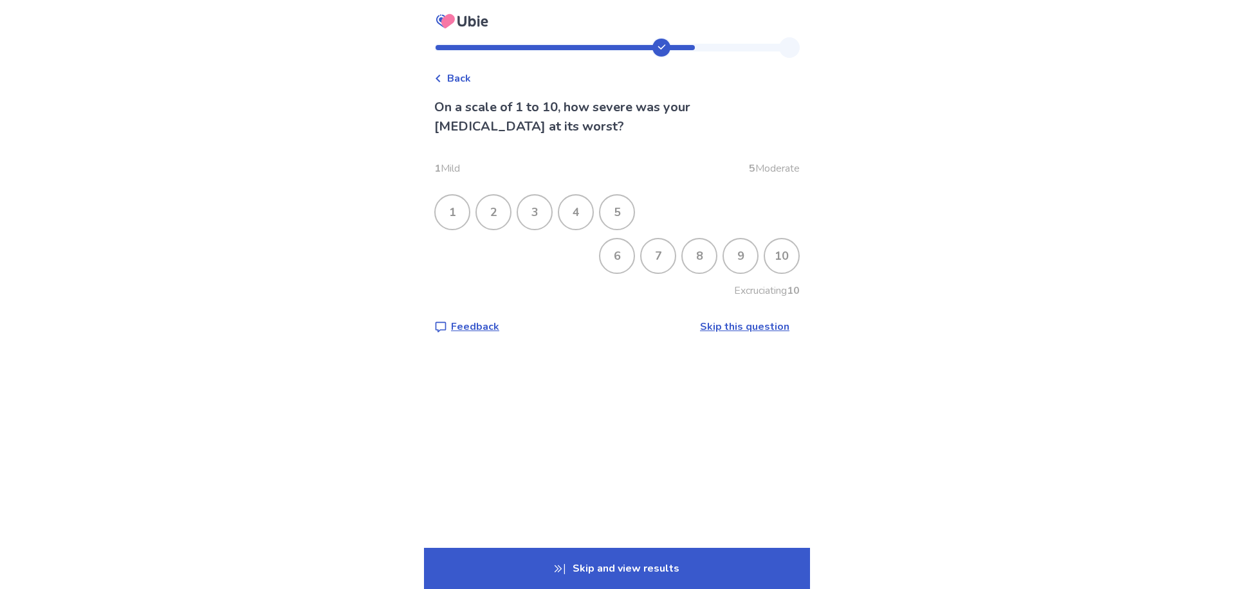
click at [798, 273] on div "10" at bounding box center [781, 255] width 33 height 33
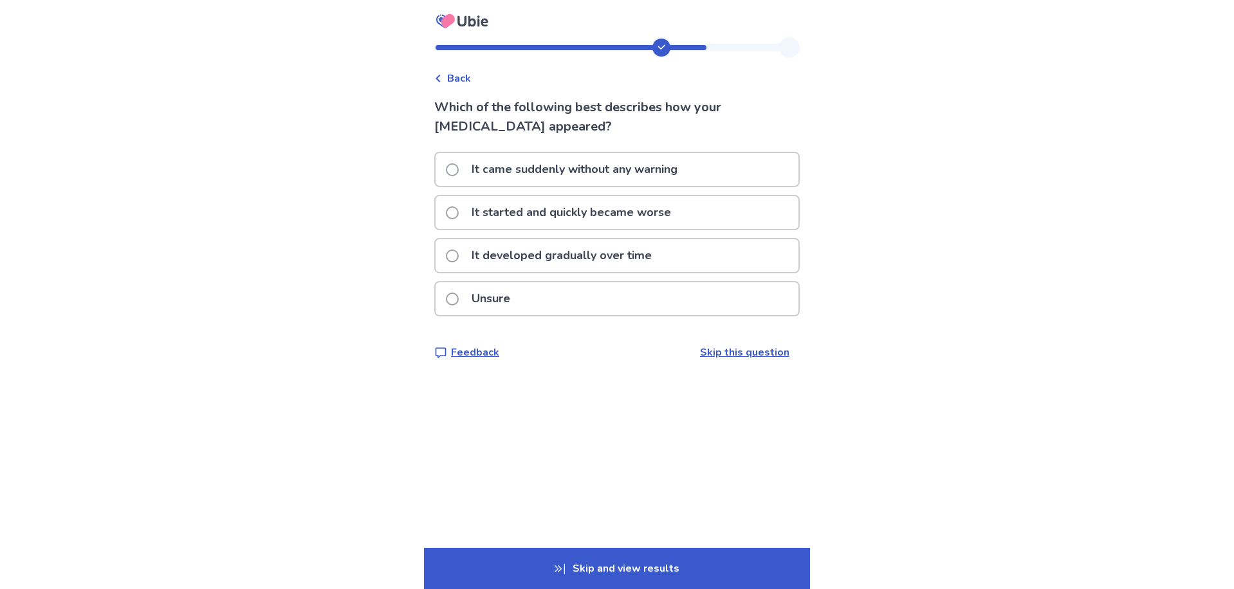
click at [446, 176] on span at bounding box center [452, 169] width 13 height 13
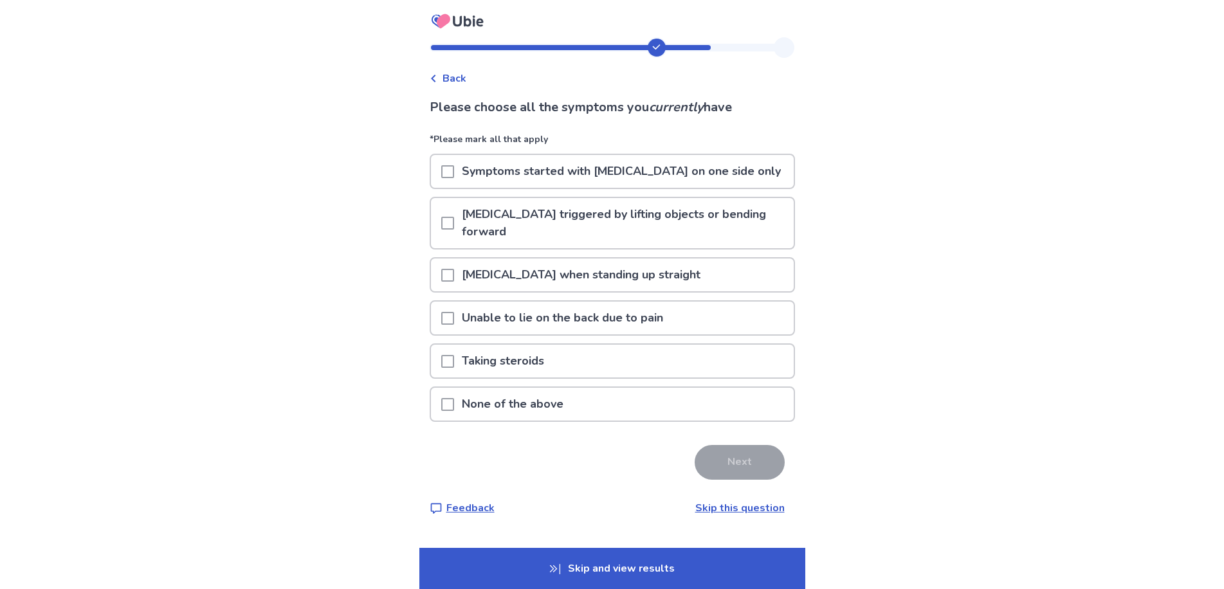
click at [441, 325] on span at bounding box center [447, 318] width 13 height 13
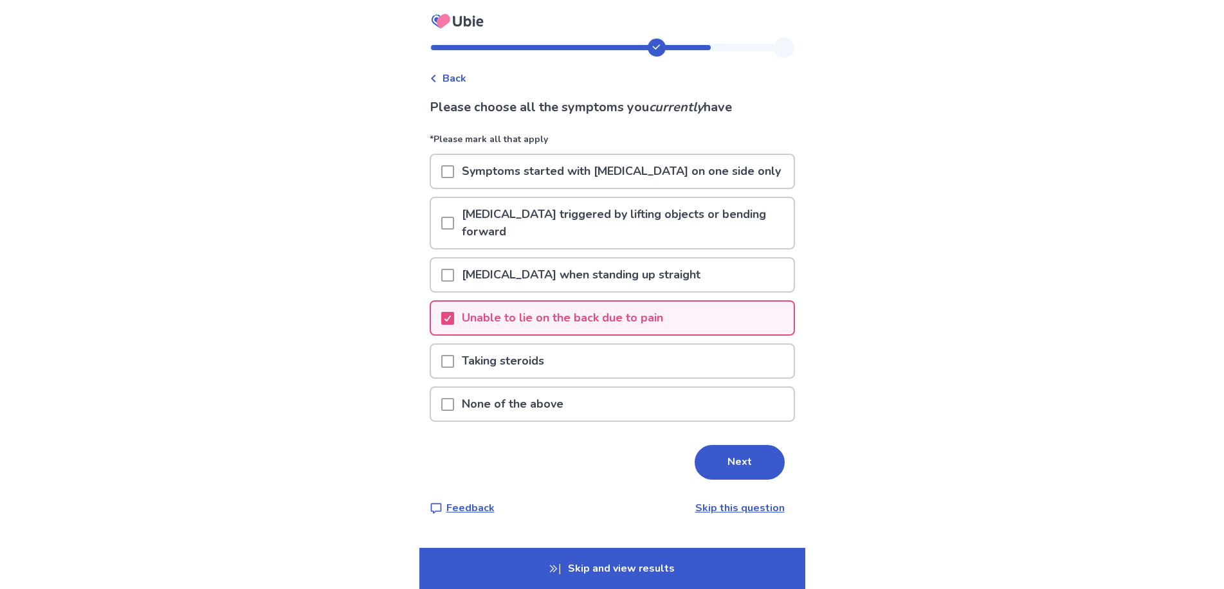
click at [630, 561] on p "Skip and view results" at bounding box center [612, 568] width 386 height 41
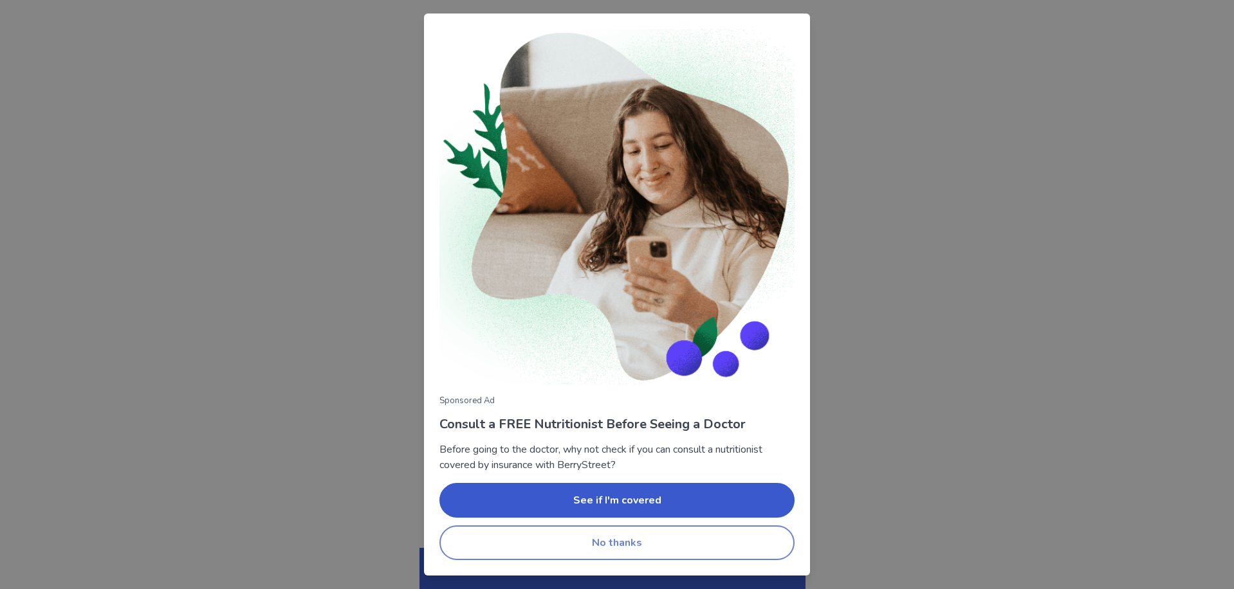
click at [610, 560] on button "No thanks" at bounding box center [616, 542] width 355 height 35
click at [641, 560] on button "No thanks" at bounding box center [616, 542] width 355 height 35
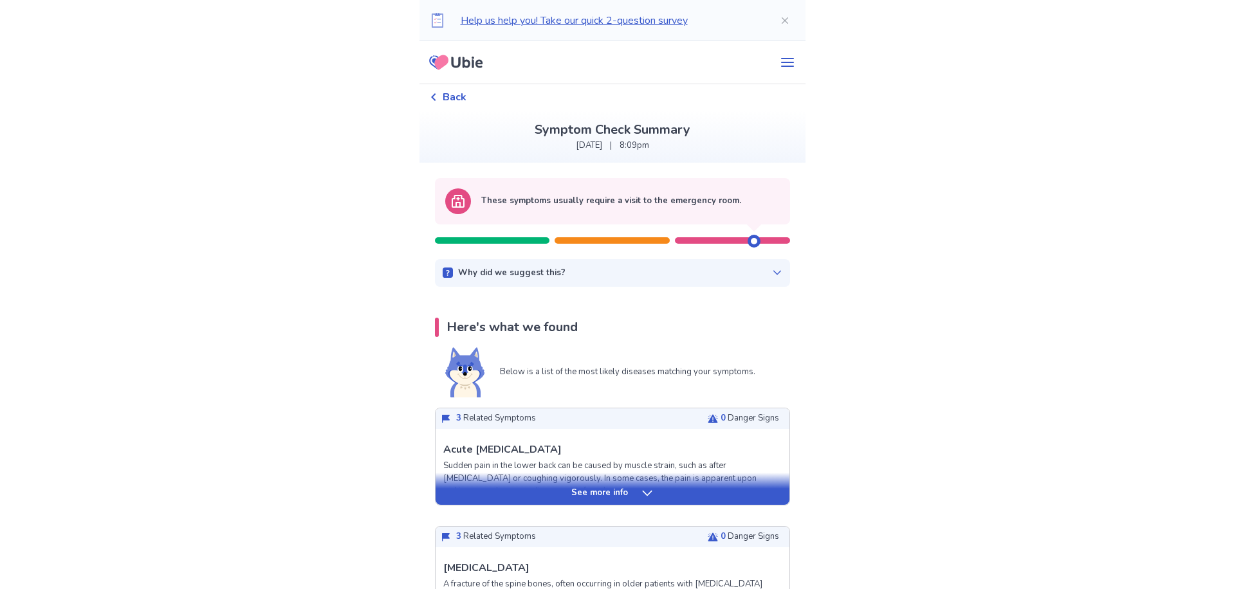
click at [641, 560] on button "No thanks" at bounding box center [616, 542] width 355 height 35
drag, startPoint x: 780, startPoint y: 295, endPoint x: 808, endPoint y: 298, distance: 29.2
click at [790, 249] on div "These symptoms usually require a visit to the emergency room." at bounding box center [612, 213] width 355 height 71
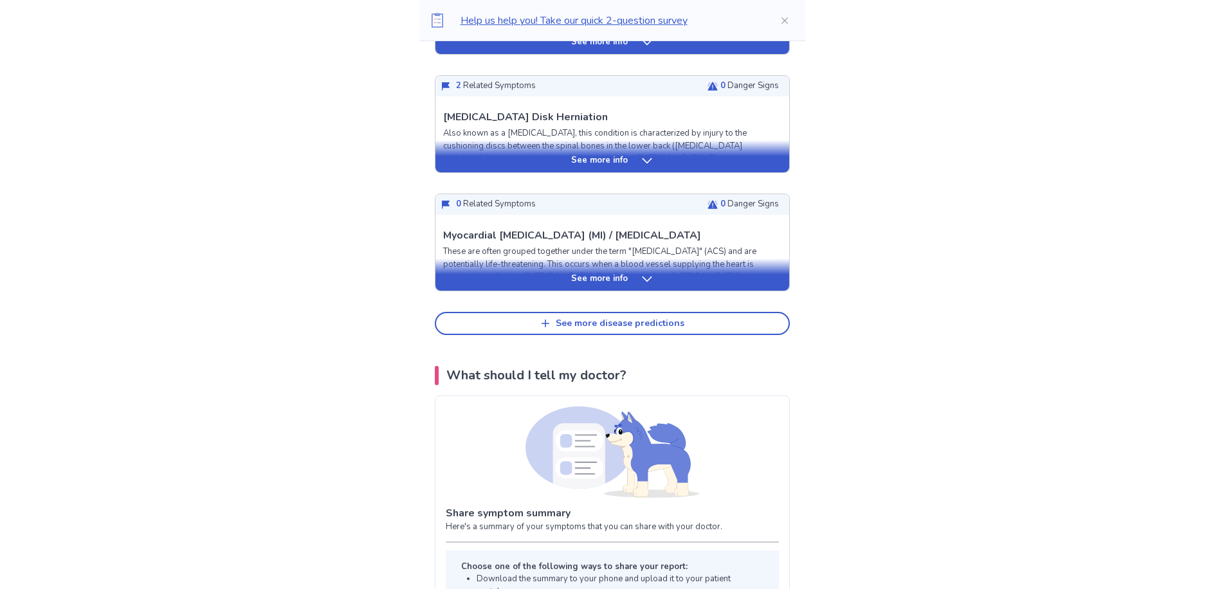
scroll to position [632, 0]
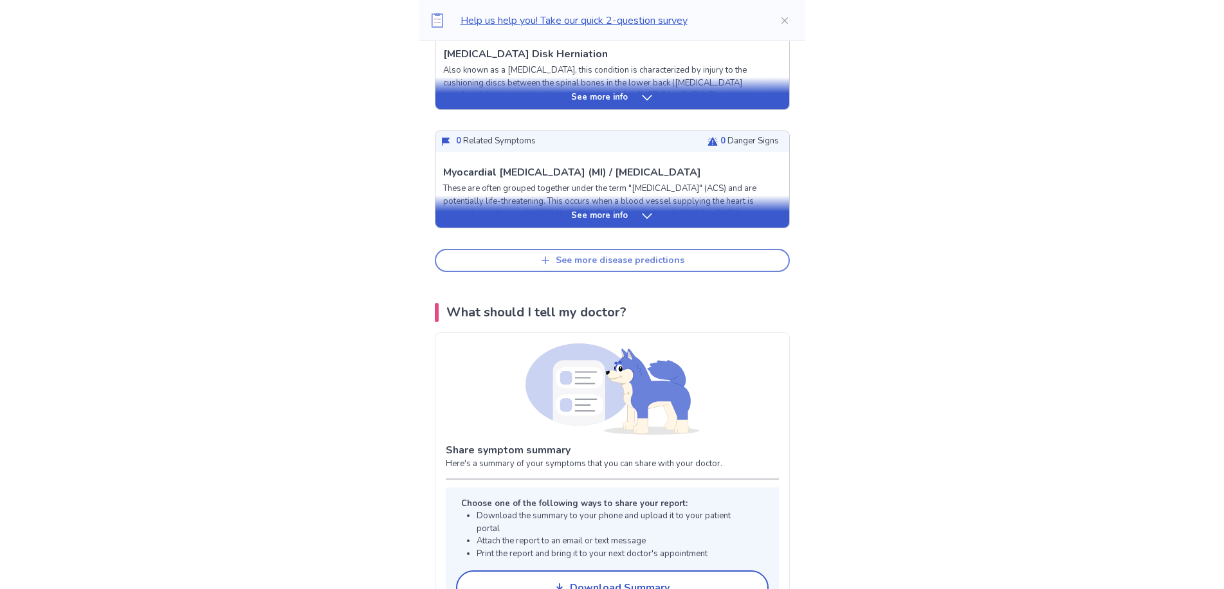
click at [596, 266] on div "See more disease predictions" at bounding box center [620, 260] width 129 height 11
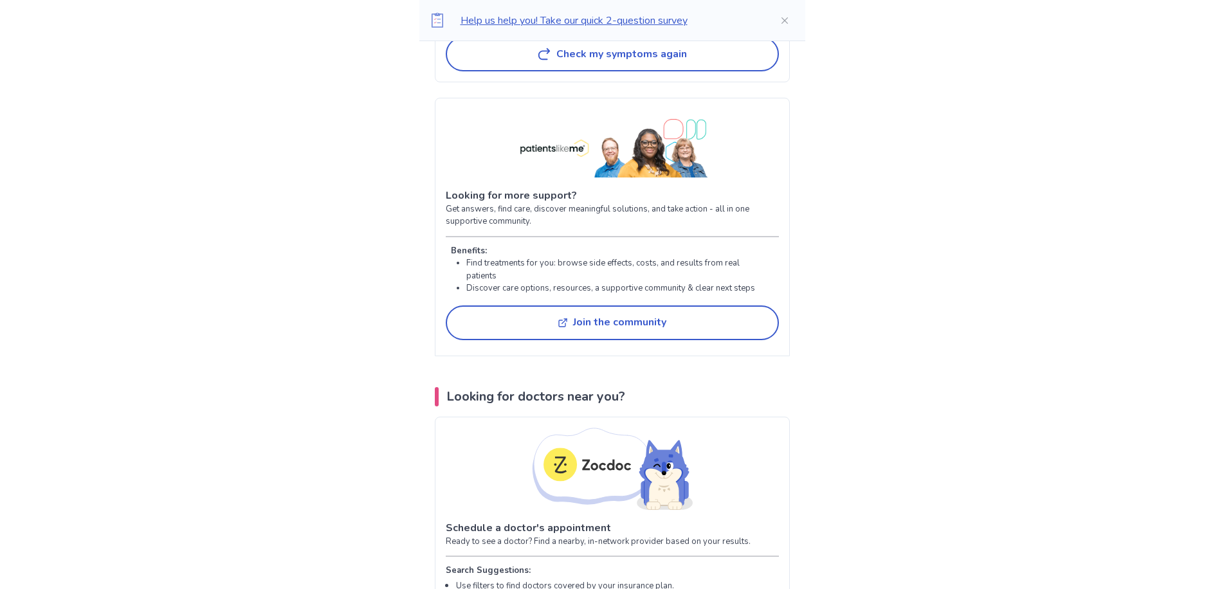
scroll to position [2822, 0]
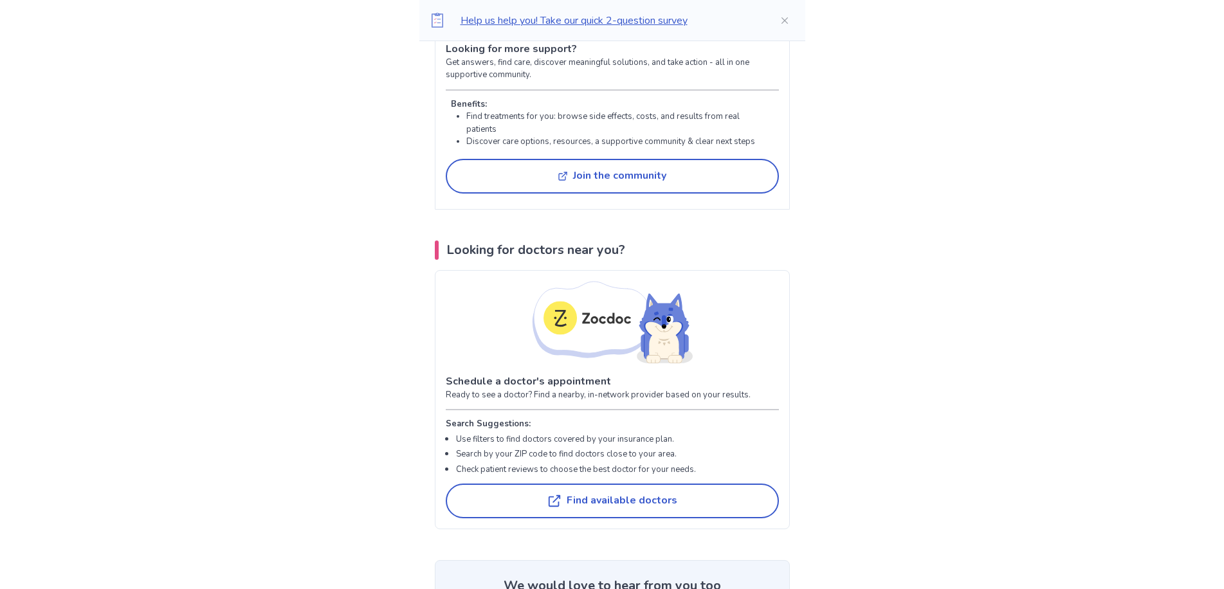
drag, startPoint x: 1214, startPoint y: 364, endPoint x: 1194, endPoint y: 406, distance: 46.3
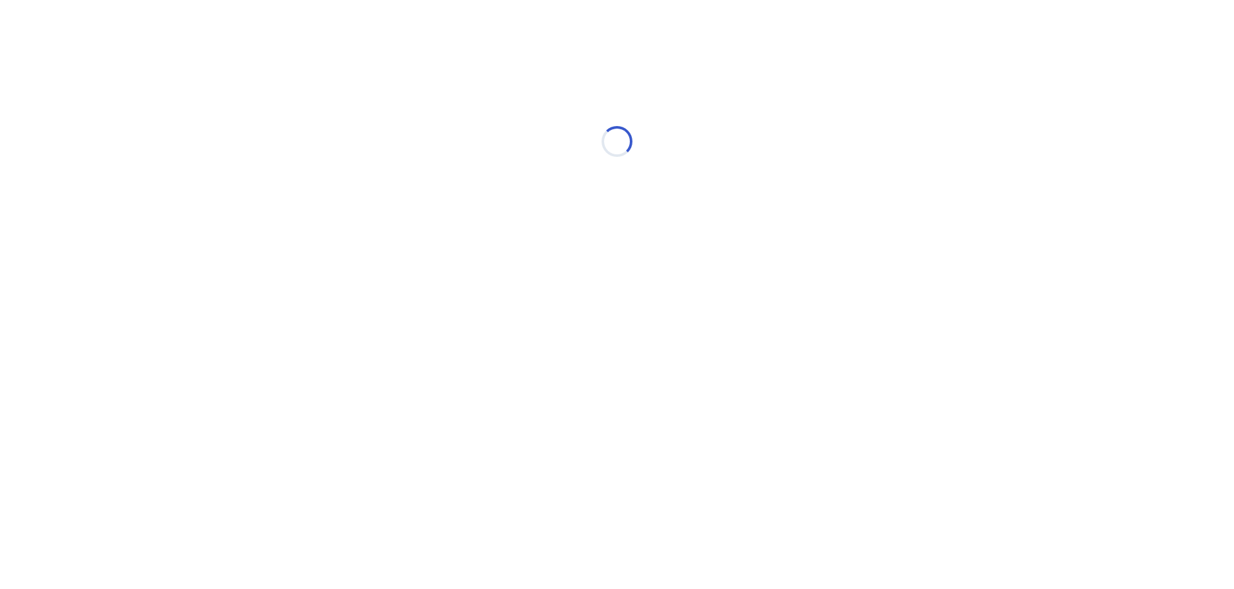
select select "*"
